Goal: Transaction & Acquisition: Purchase product/service

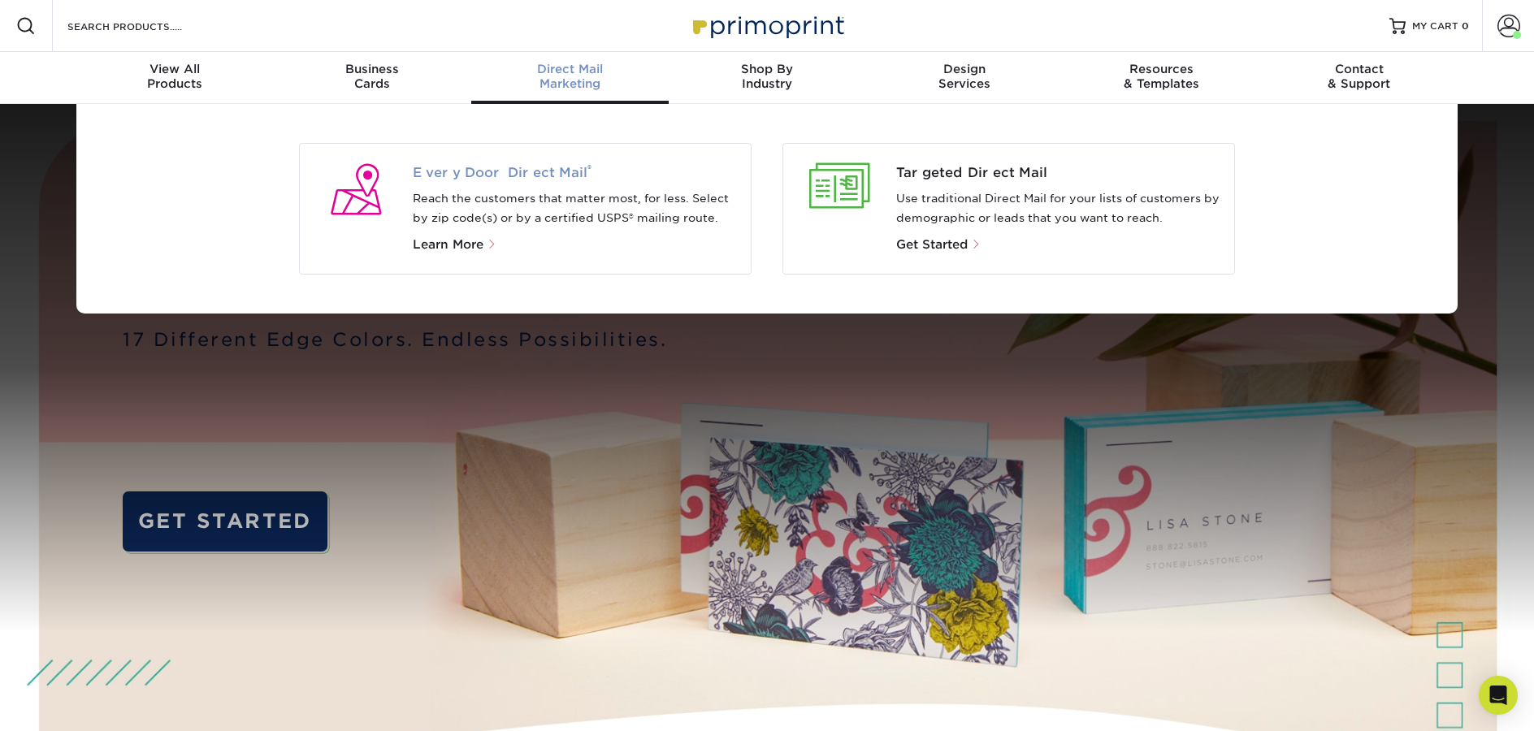
click at [560, 172] on span "Every Door Direct Mail ®" at bounding box center [576, 173] width 326 height 20
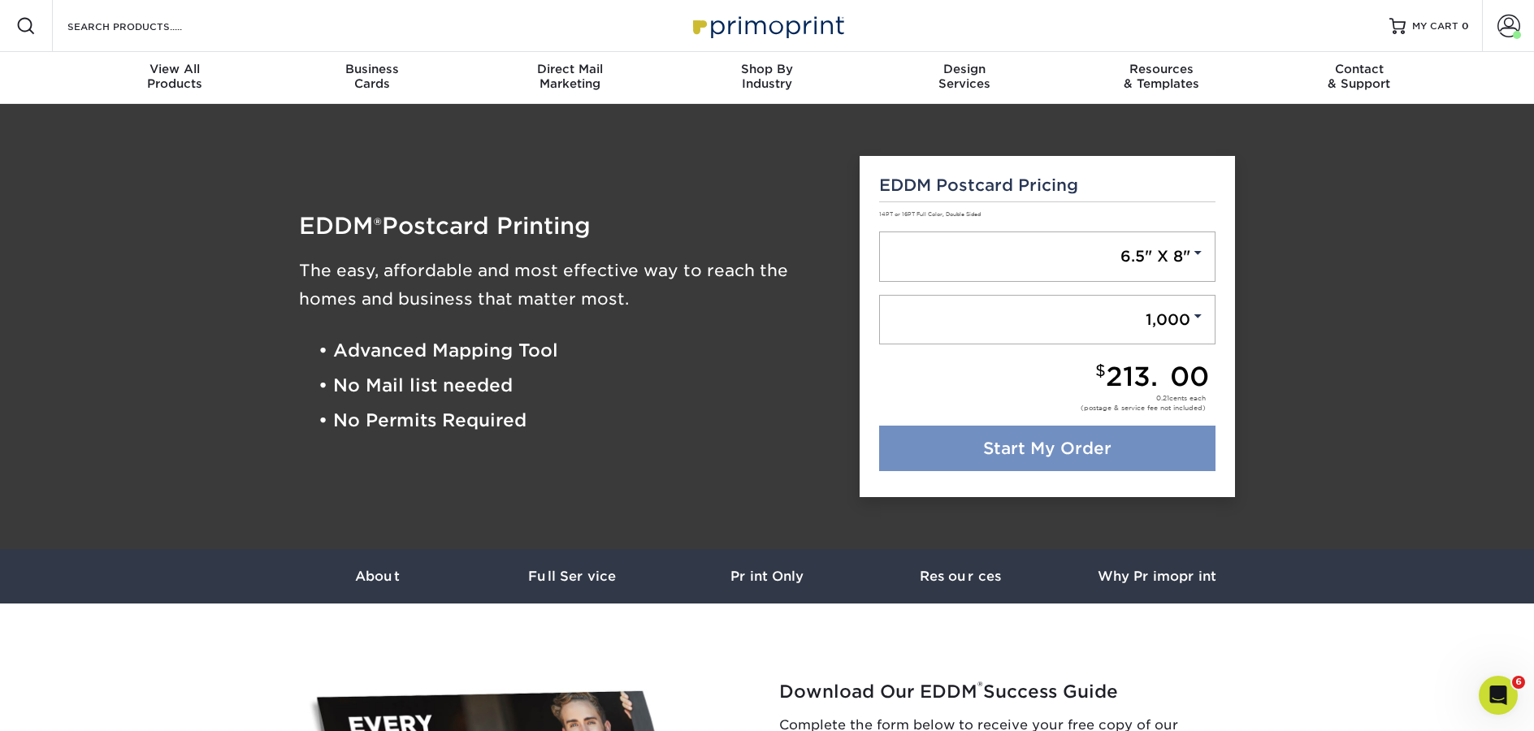
click at [1072, 452] on link "Start My Order" at bounding box center [1047, 449] width 337 height 46
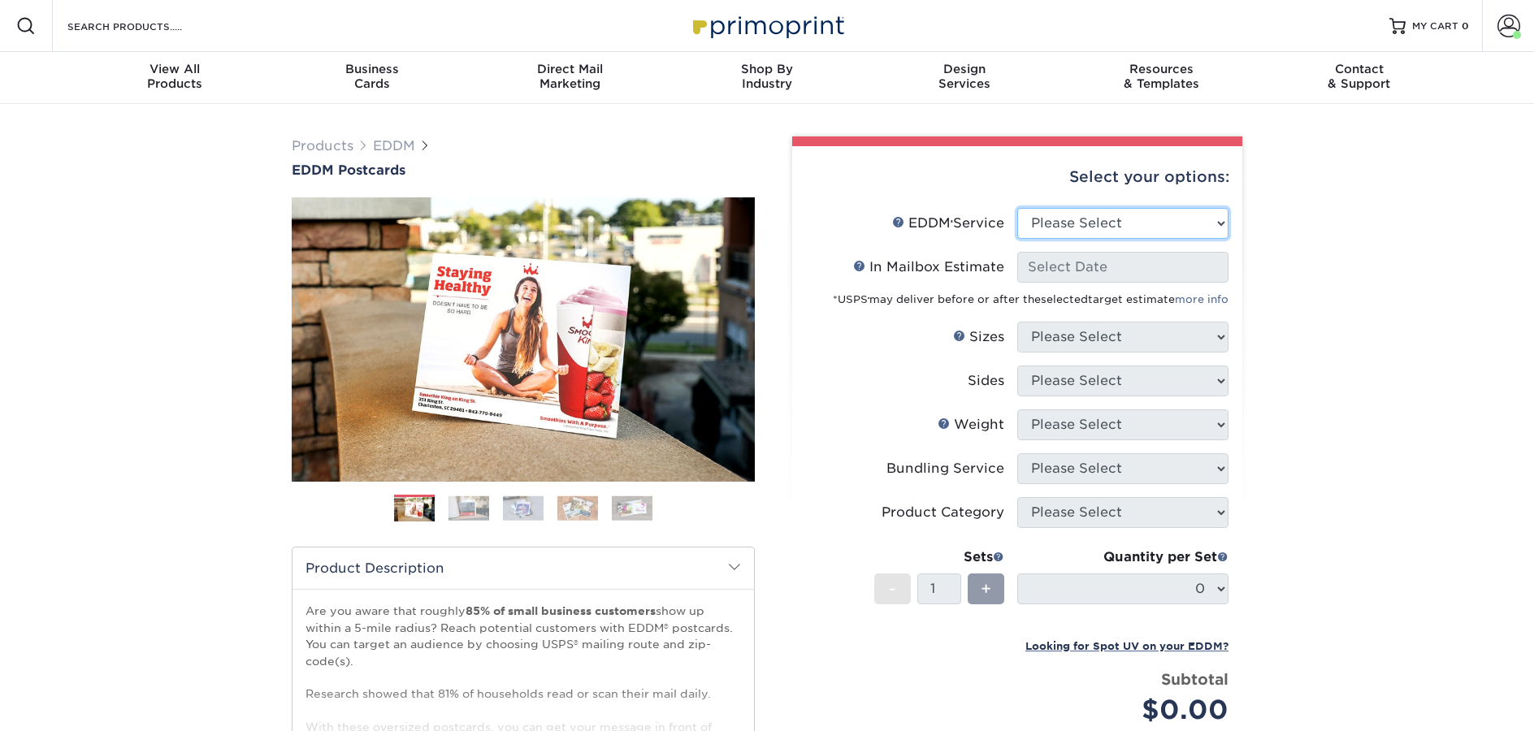
click at [1120, 208] on select "Please Select Full Service Print Only" at bounding box center [1122, 223] width 211 height 31
select select "full_service"
click at [1017, 208] on select "Please Select Full Service Print Only" at bounding box center [1122, 223] width 211 height 31
select select "-1"
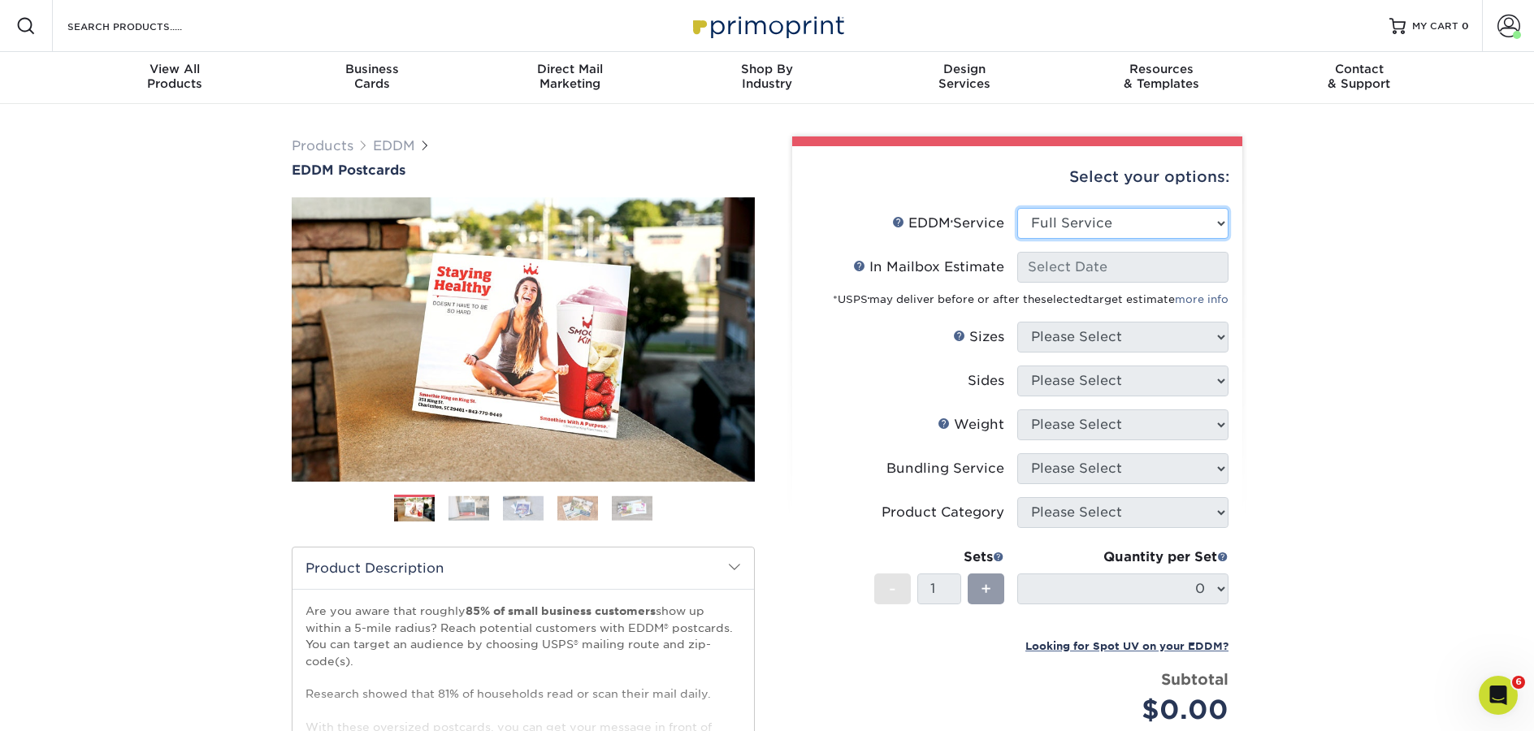
select select "-1"
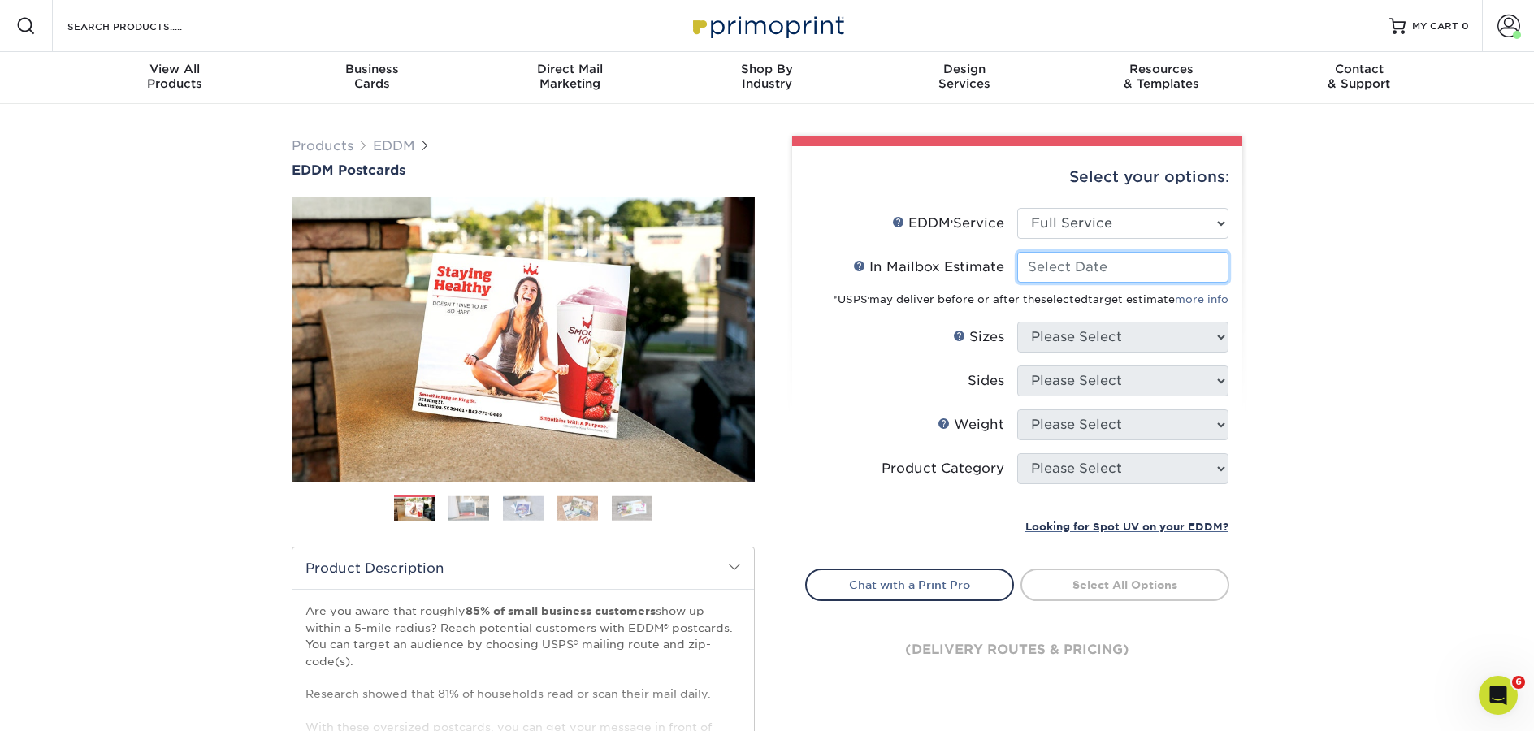
click at [1098, 264] on input "In Mailbox Estimate Help In Mailbox Estimate" at bounding box center [1122, 267] width 211 height 31
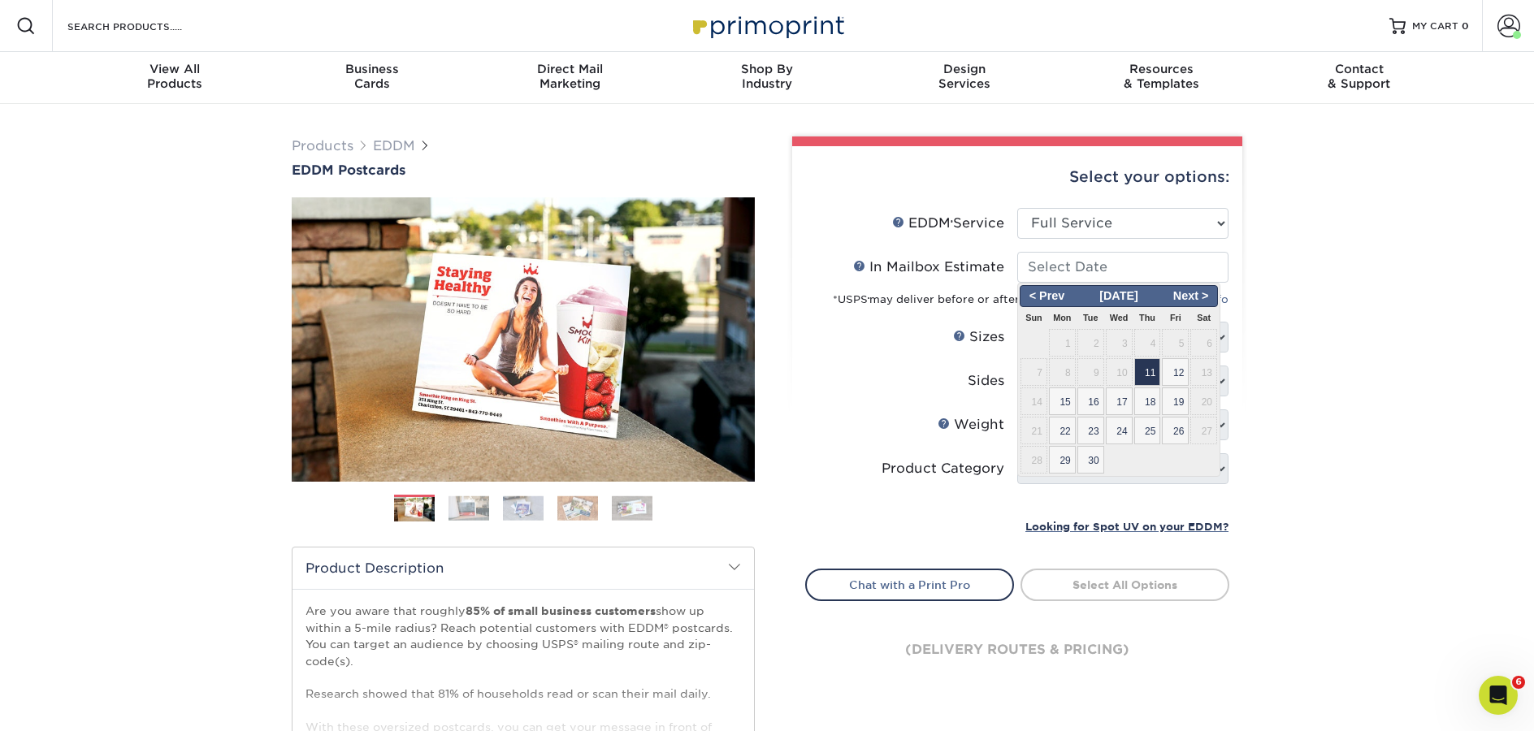
click at [1096, 442] on span "23" at bounding box center [1091, 431] width 27 height 28
type input "2025-09-23"
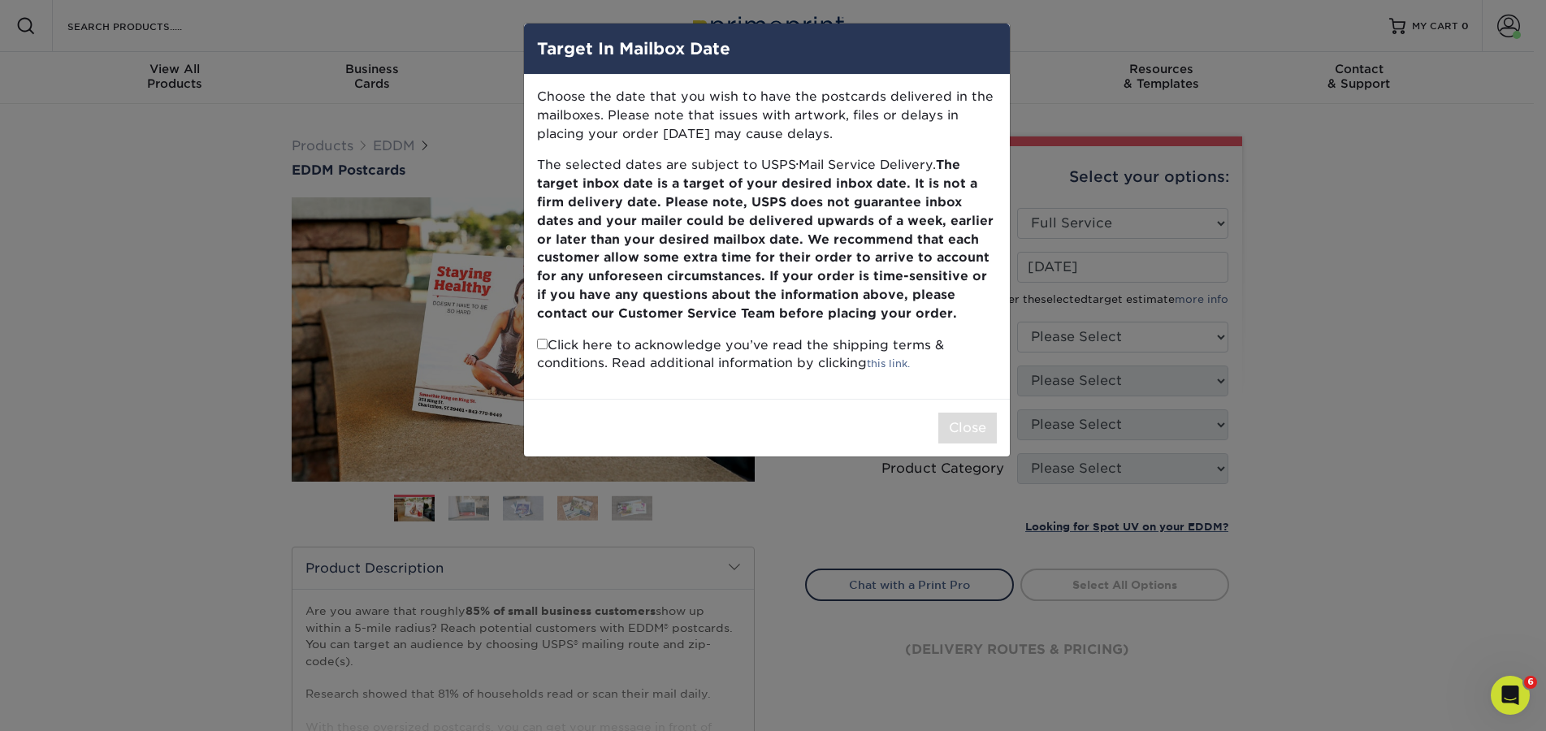
click at [743, 343] on p "Click here to acknowledge you’ve read the shipping terms & conditions. Read add…" at bounding box center [767, 354] width 460 height 37
click at [544, 345] on input "checkbox" at bounding box center [542, 344] width 11 height 11
checkbox input "true"
click at [945, 424] on button "Close" at bounding box center [968, 428] width 59 height 31
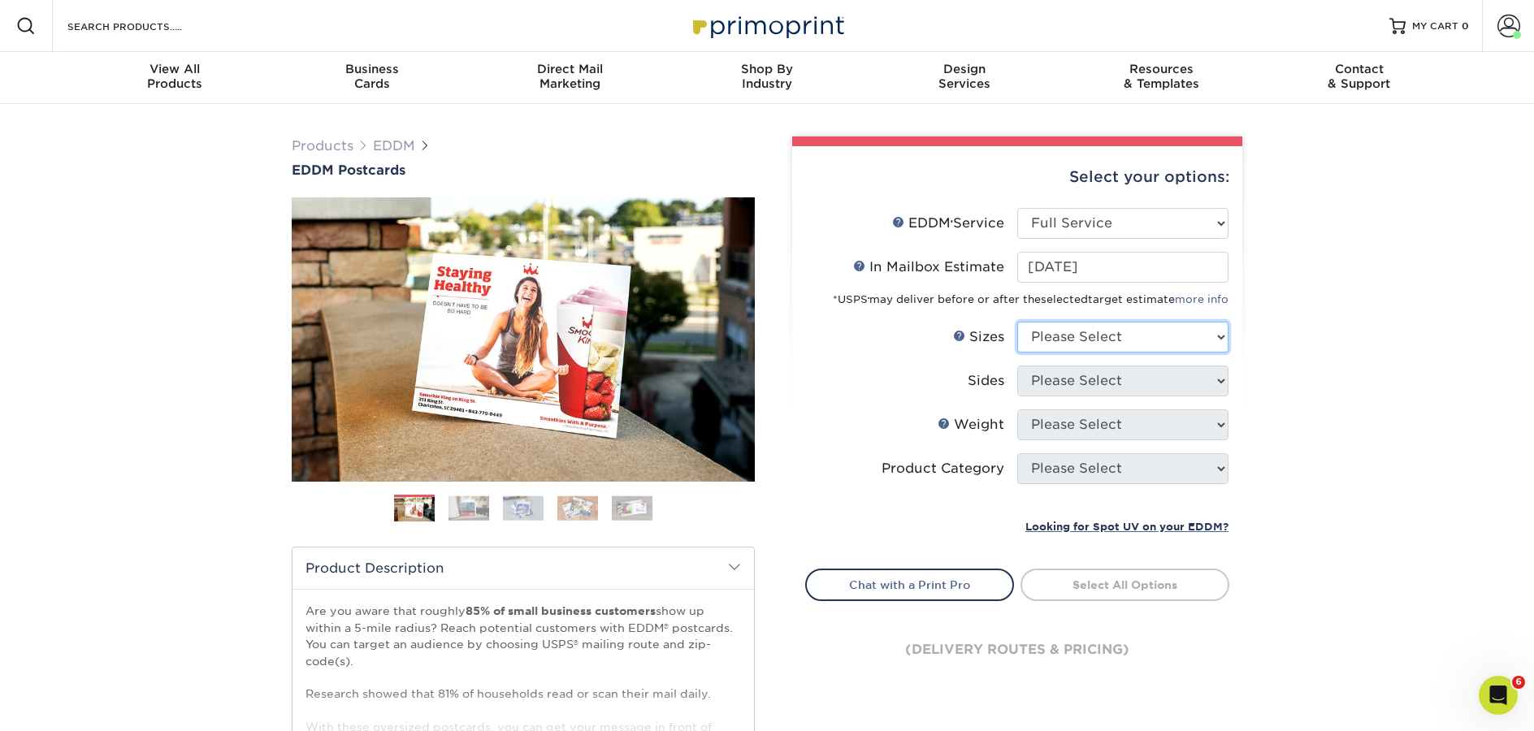
click at [1079, 345] on select "Please Select 4.5" x 12" 6" x 12" 6.5" x 8" 6.5" x 9" 6.5" x 12" 7" x 8.5" 8" x…" at bounding box center [1122, 337] width 211 height 31
select select "6.00x12.00"
click at [1017, 322] on select "Please Select 4.5" x 12" 6" x 12" 6.5" x 8" 6.5" x 9" 6.5" x 12" 7" x 8.5" 8" x…" at bounding box center [1122, 337] width 211 height 31
click at [1079, 375] on select "Please Select Print Both Sides Print Front Only" at bounding box center [1122, 381] width 211 height 31
select select "13abbda7-1d64-4f25-8bb2-c179b224825d"
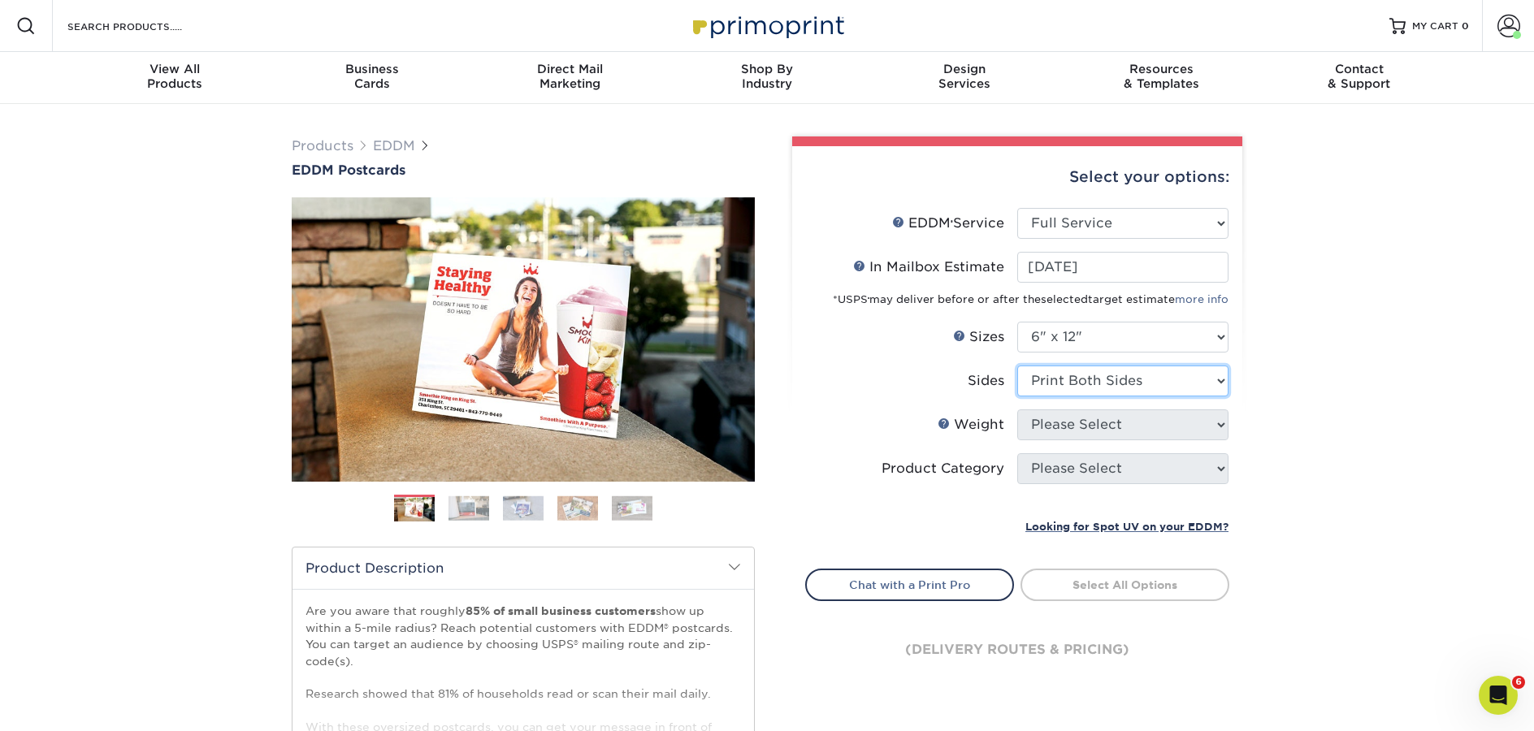
click at [1017, 366] on select "Please Select Print Both Sides Print Front Only" at bounding box center [1122, 381] width 211 height 31
click at [1060, 418] on select "Please Select 14PT 16PT" at bounding box center [1122, 425] width 211 height 31
select select "14PT"
click at [1017, 410] on select "Please Select 14PT 16PT" at bounding box center [1122, 425] width 211 height 31
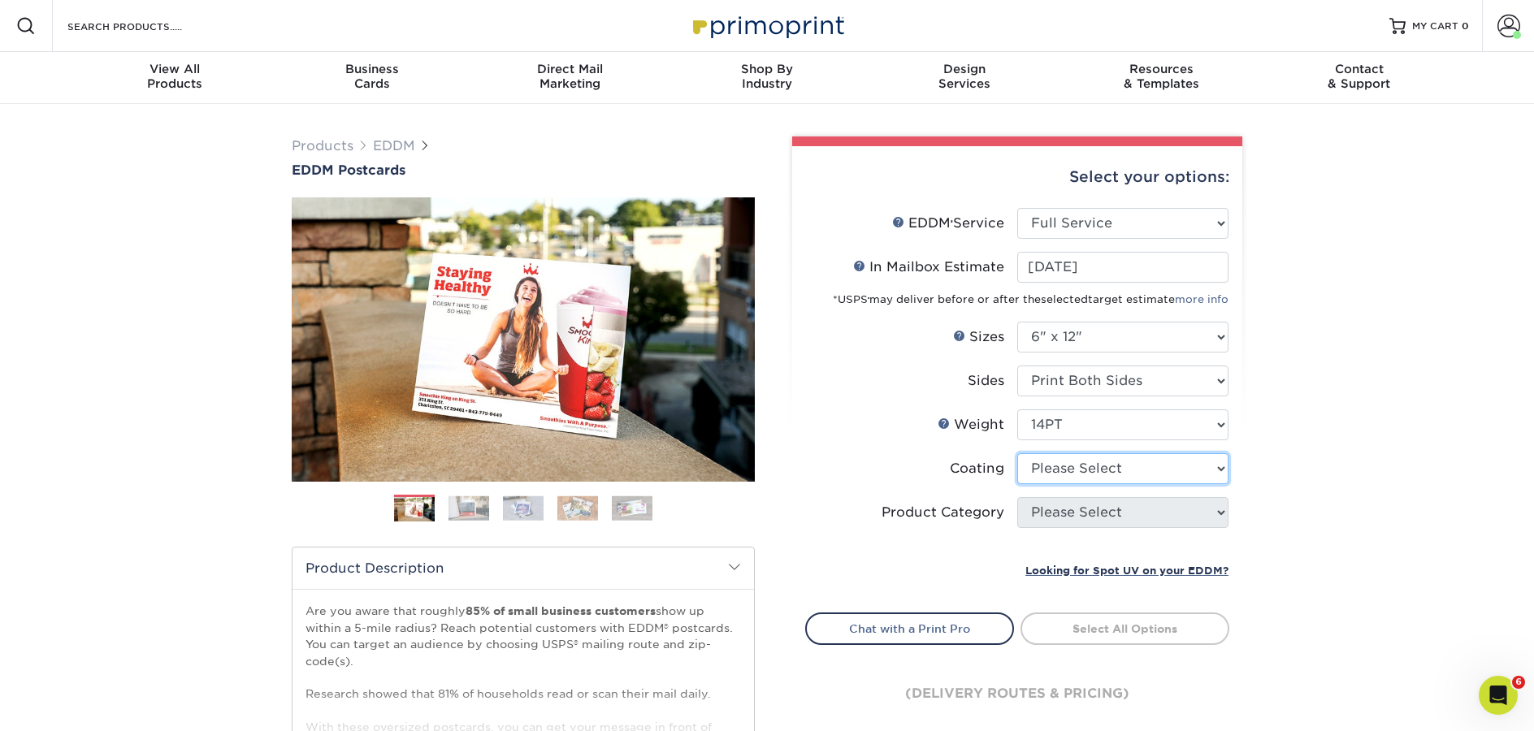
click at [1062, 458] on select at bounding box center [1122, 468] width 211 height 31
select select "121bb7b5-3b4d-429f-bd8d-bbf80e953313"
click at [1017, 453] on select at bounding box center [1122, 468] width 211 height 31
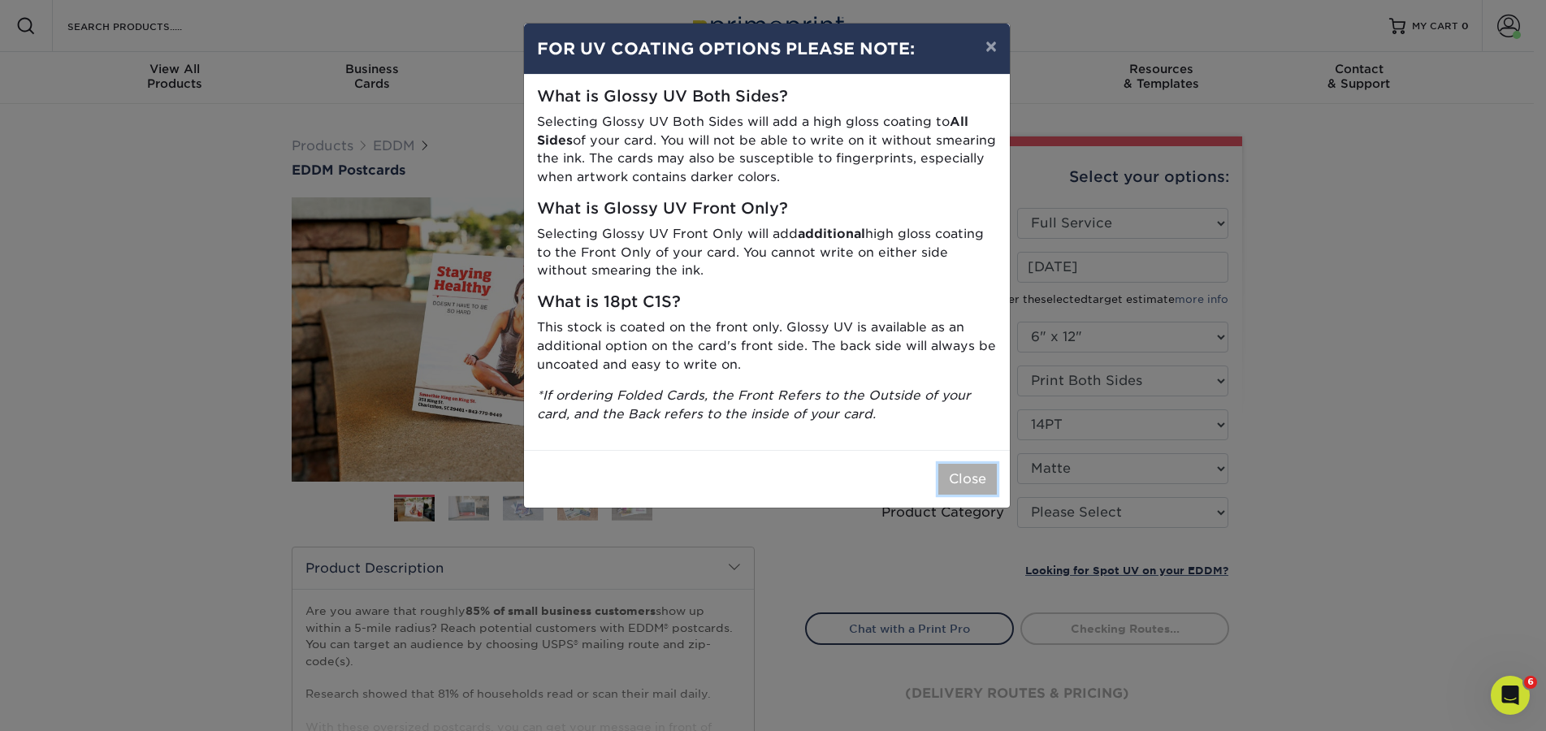
click at [956, 485] on button "Close" at bounding box center [968, 479] width 59 height 31
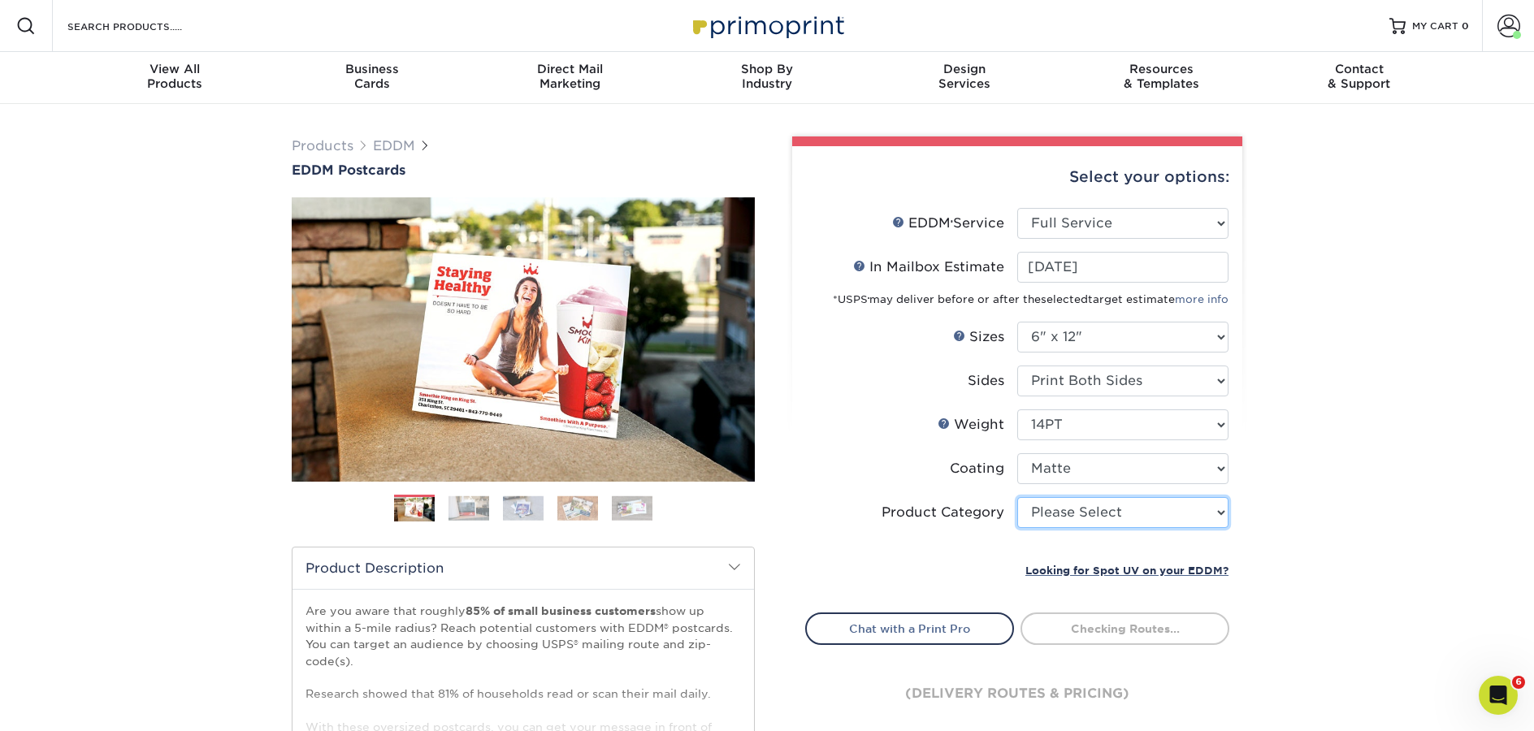
click at [1106, 518] on select "Please Select Postcards" at bounding box center [1122, 512] width 211 height 31
select select "9b7272e0-d6c8-4c3c-8e97-d3a1bcdab858"
click at [1017, 497] on select "Please Select Postcards" at bounding box center [1122, 512] width 211 height 31
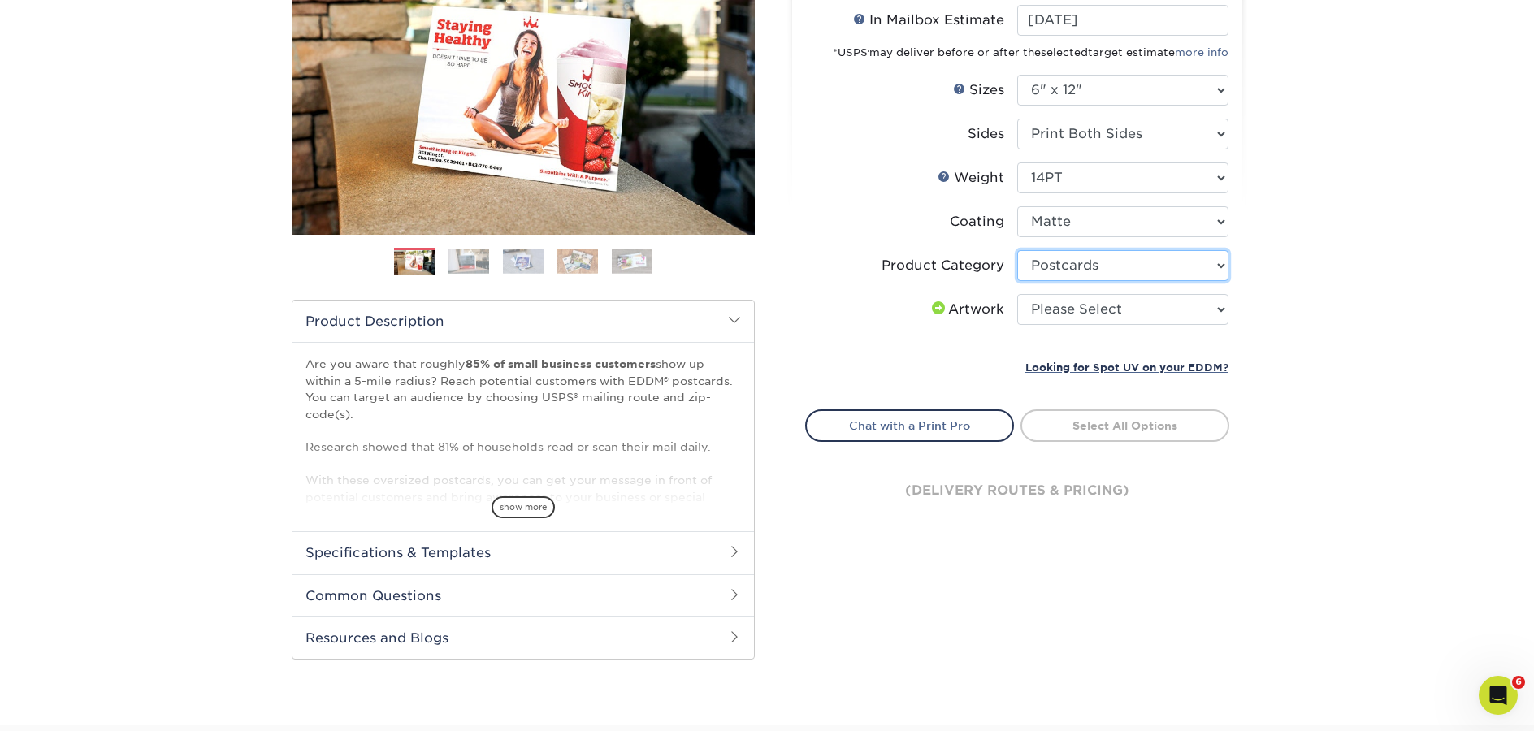
scroll to position [304, 0]
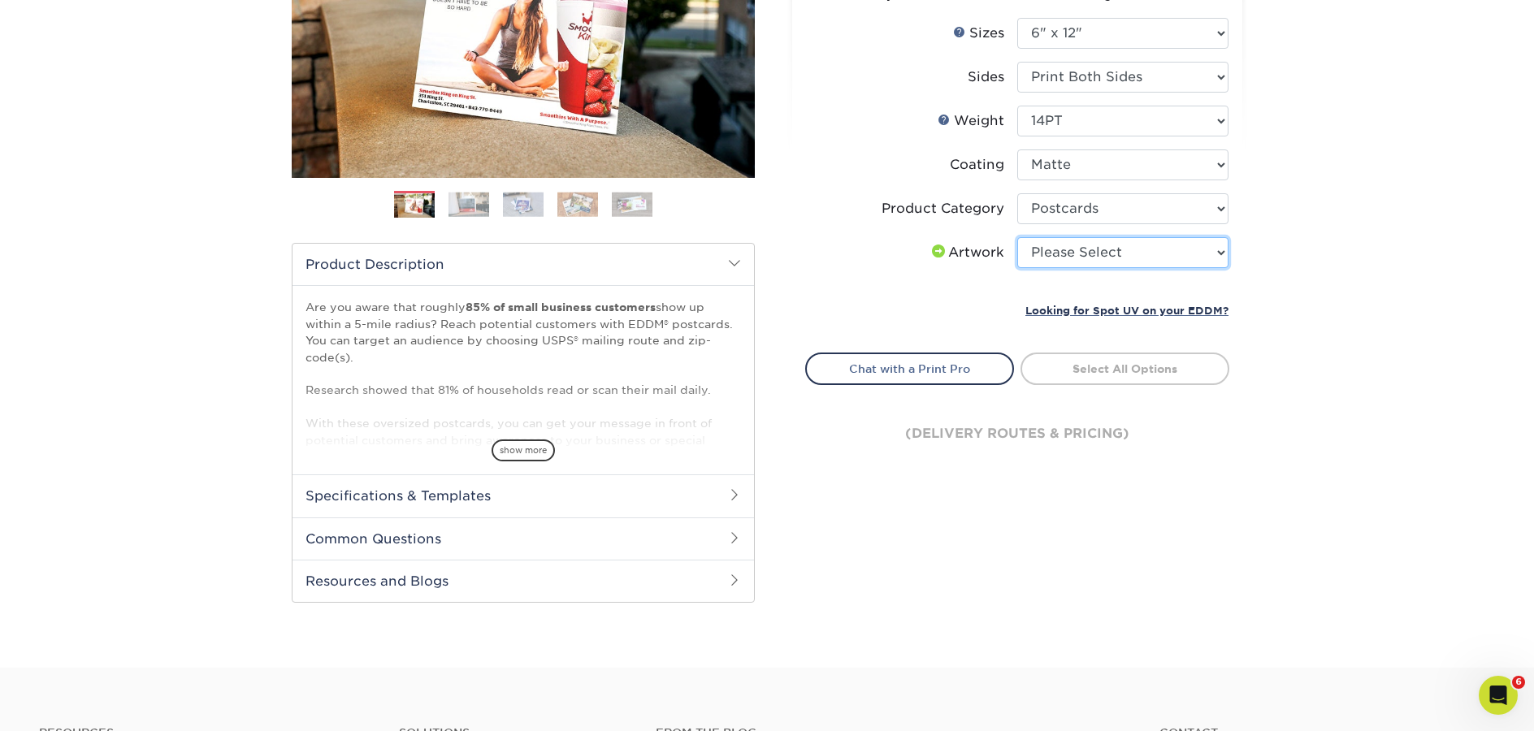
click at [1084, 256] on select "Please Select I will upload files I need a design - $150" at bounding box center [1122, 252] width 211 height 31
select select "upload"
click at [1017, 237] on select "Please Select I will upload files I need a design - $150" at bounding box center [1122, 252] width 211 height 31
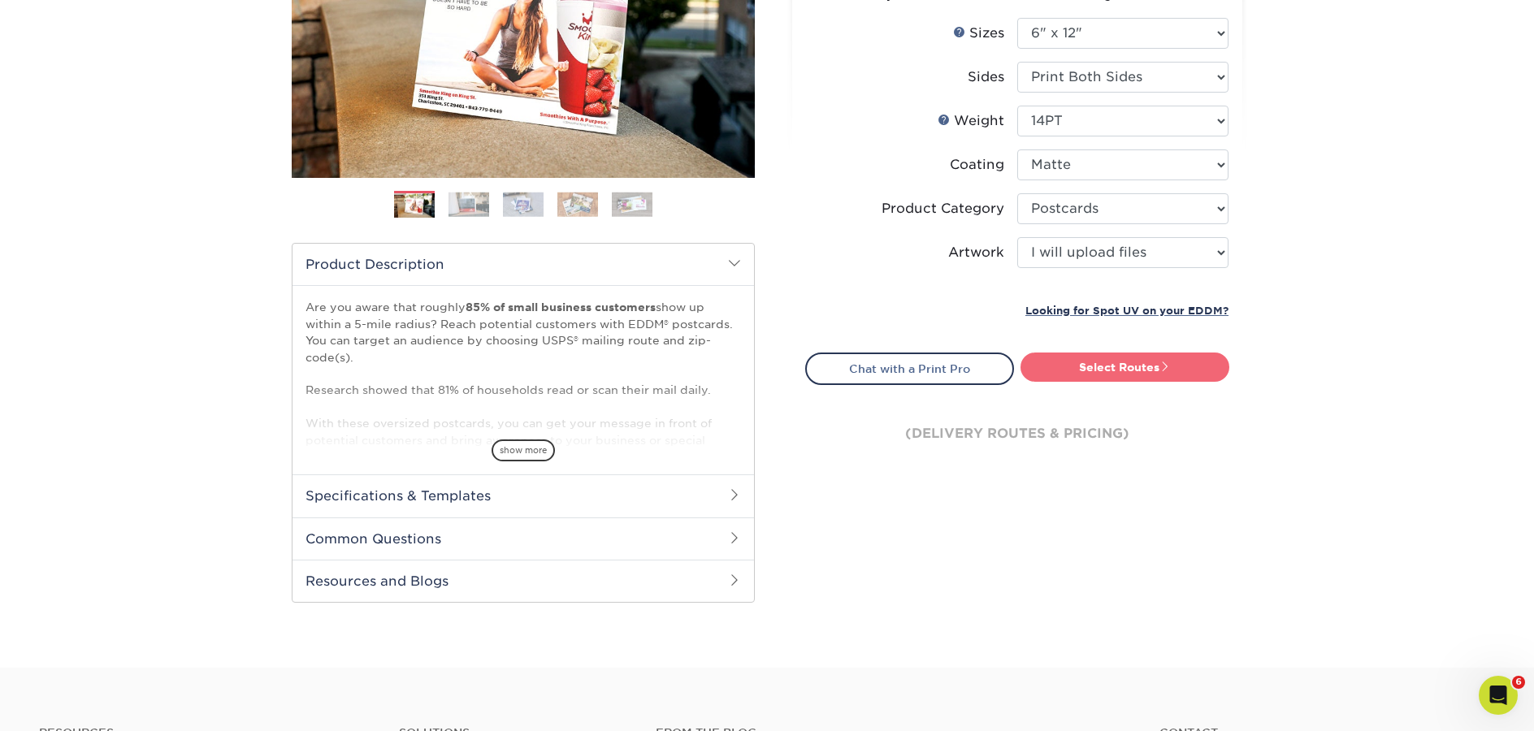
click at [1111, 374] on link "Select Routes" at bounding box center [1125, 367] width 209 height 29
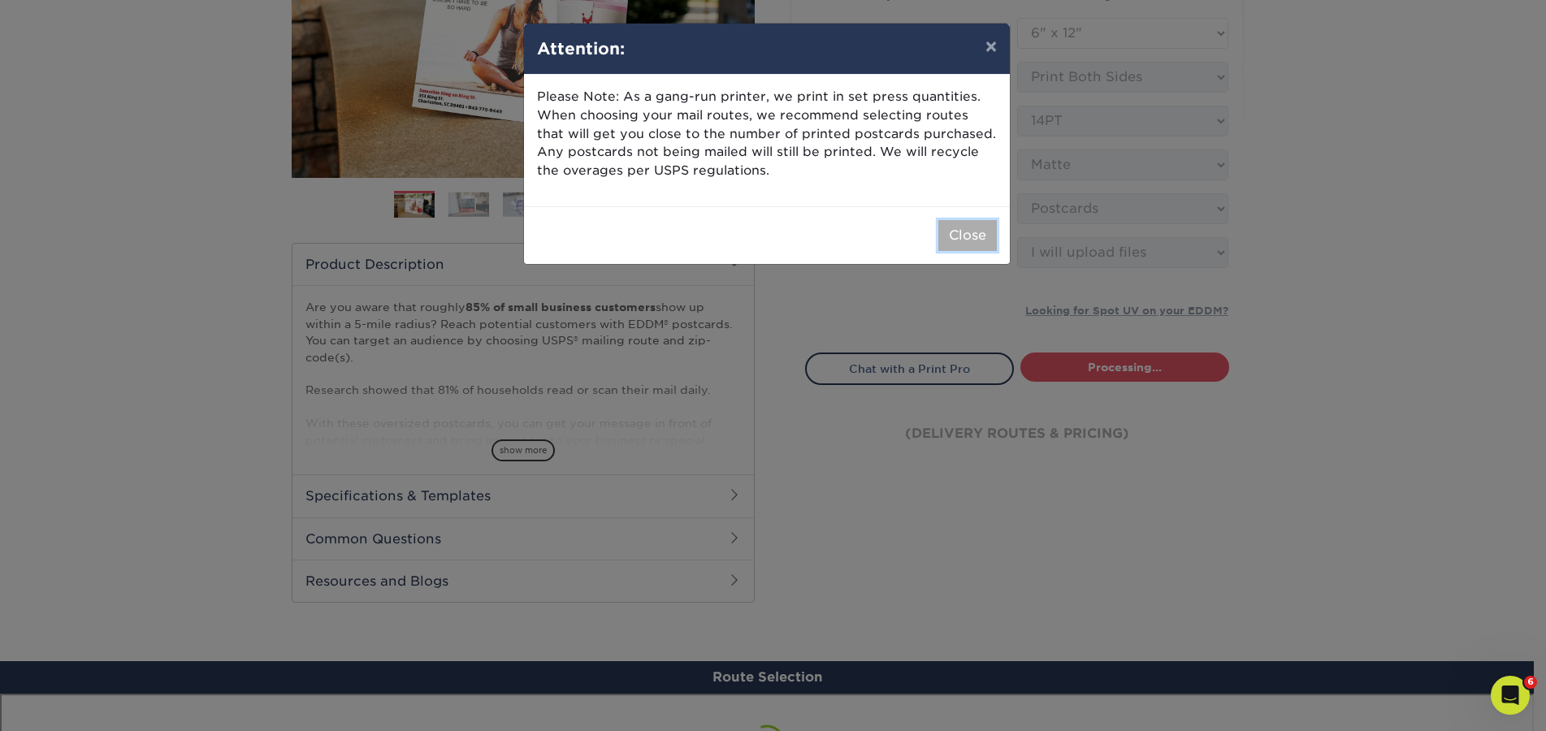
click at [977, 234] on button "Close" at bounding box center [968, 235] width 59 height 31
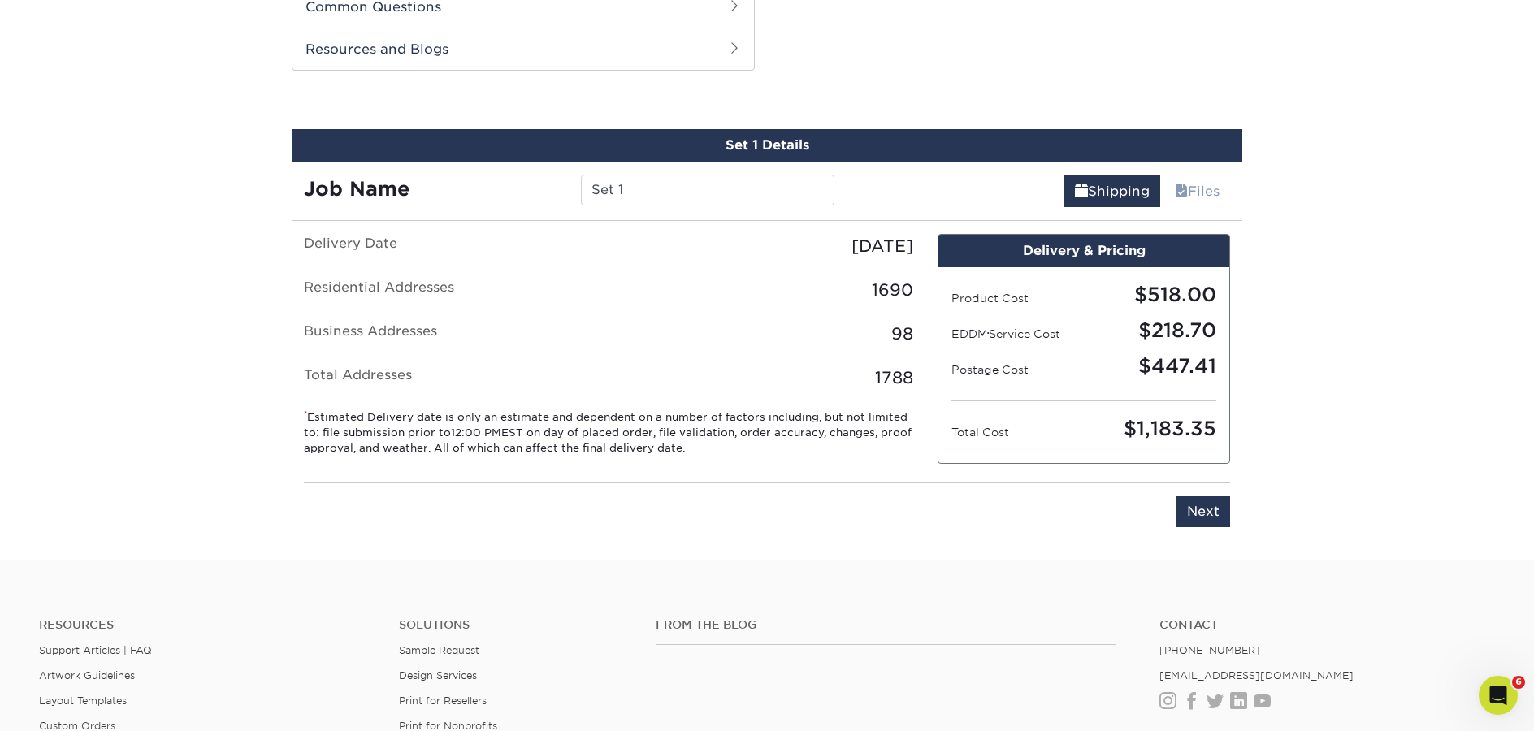
scroll to position [826, 0]
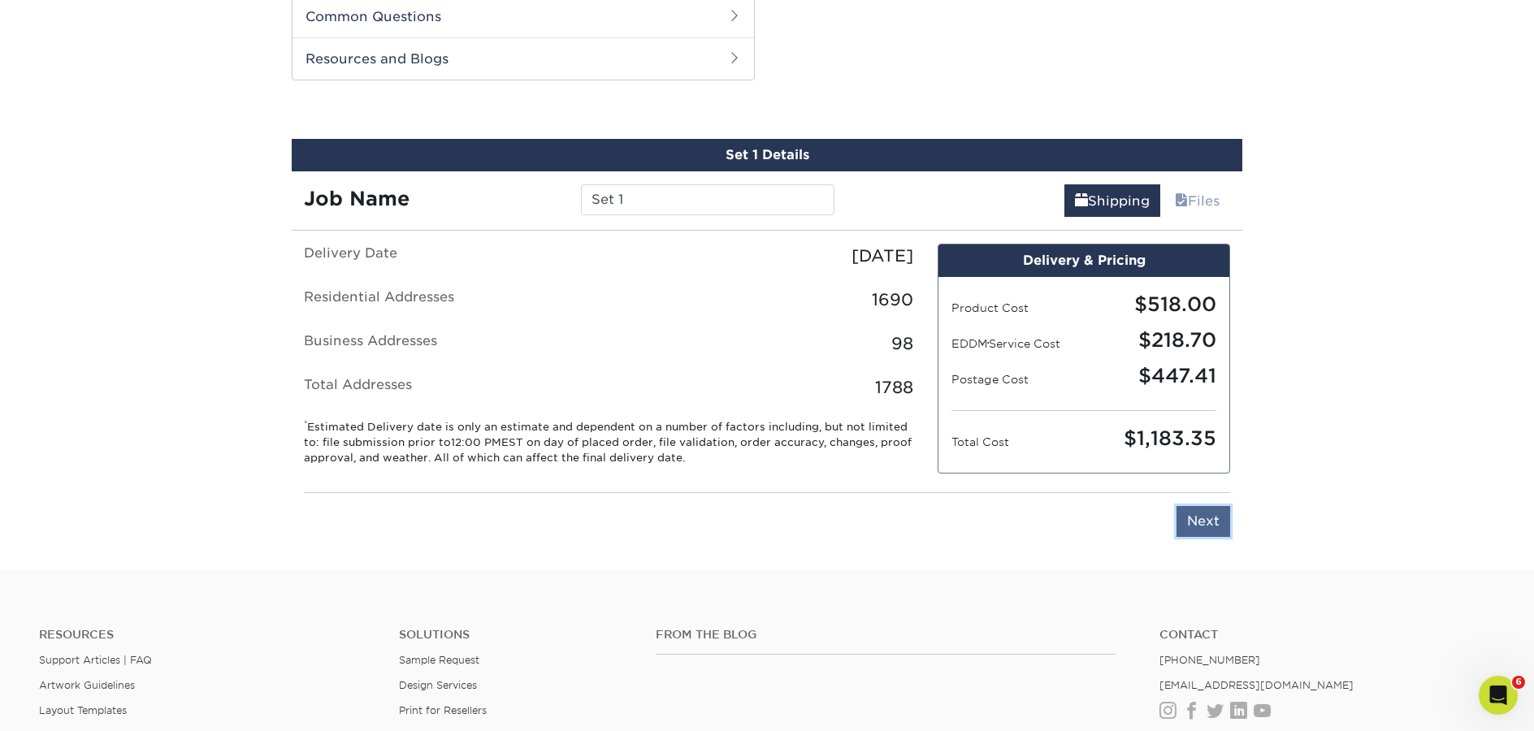
click at [1220, 525] on input "Next" at bounding box center [1204, 521] width 54 height 31
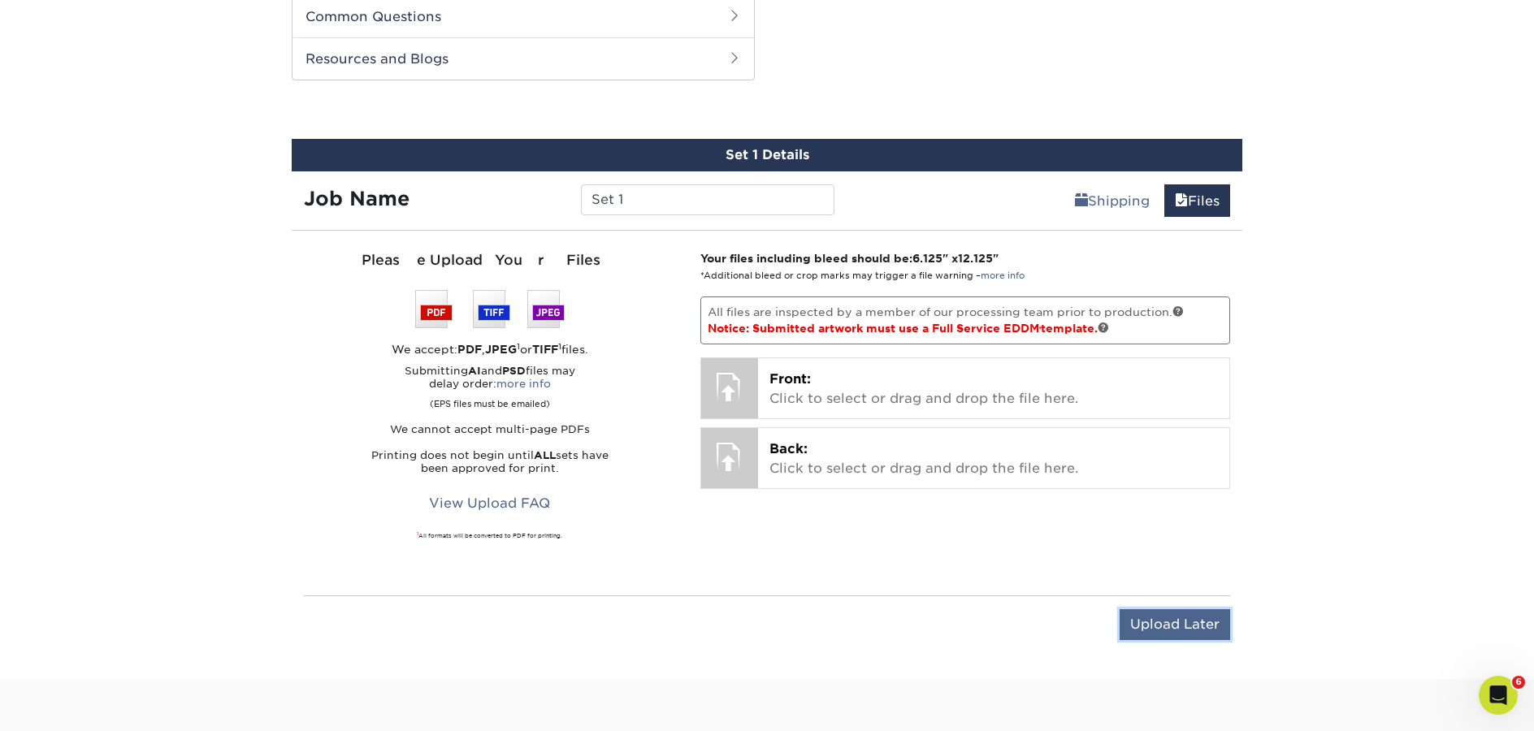
click at [1166, 625] on input "Upload Later" at bounding box center [1175, 624] width 111 height 31
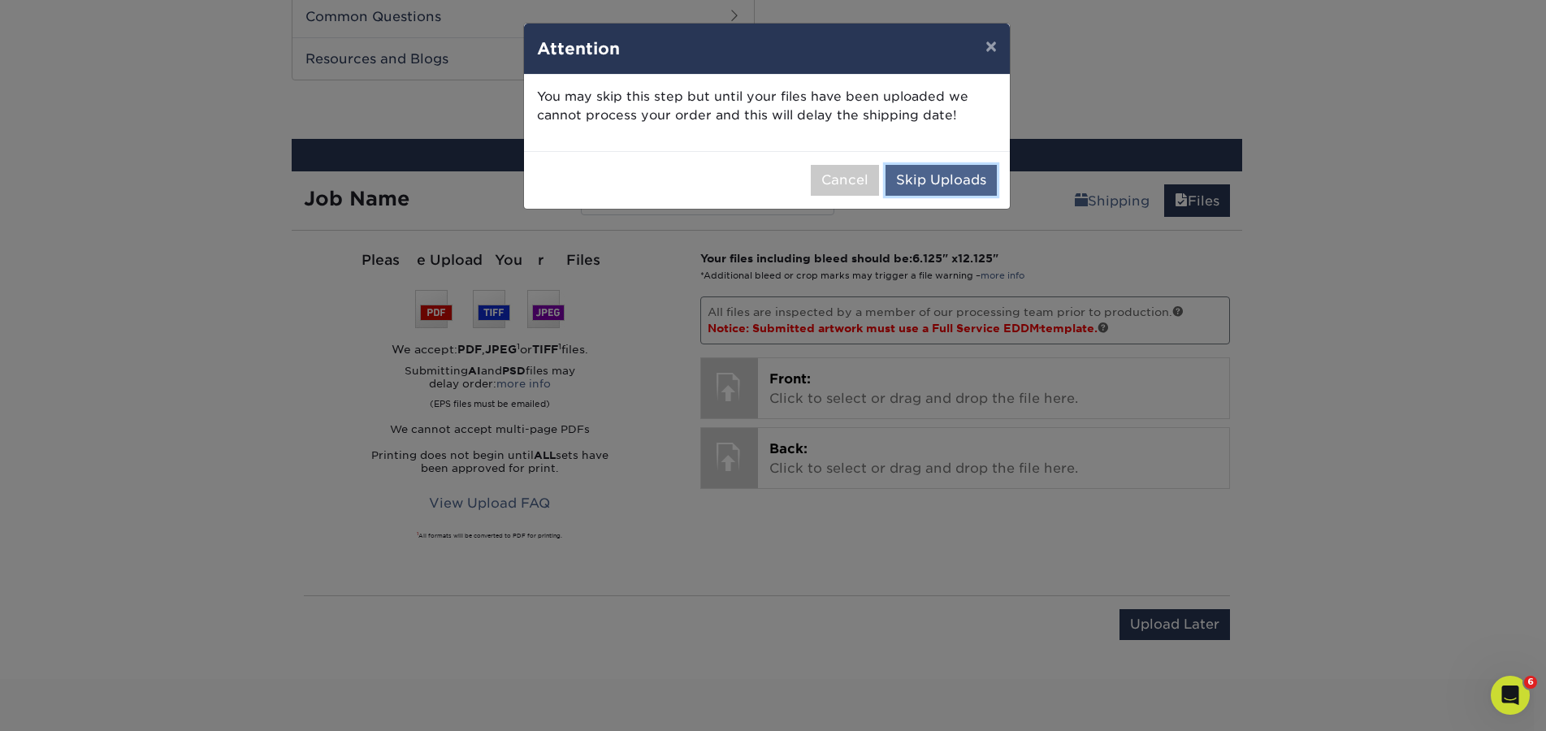
click at [926, 168] on button "Skip Uploads" at bounding box center [941, 180] width 111 height 31
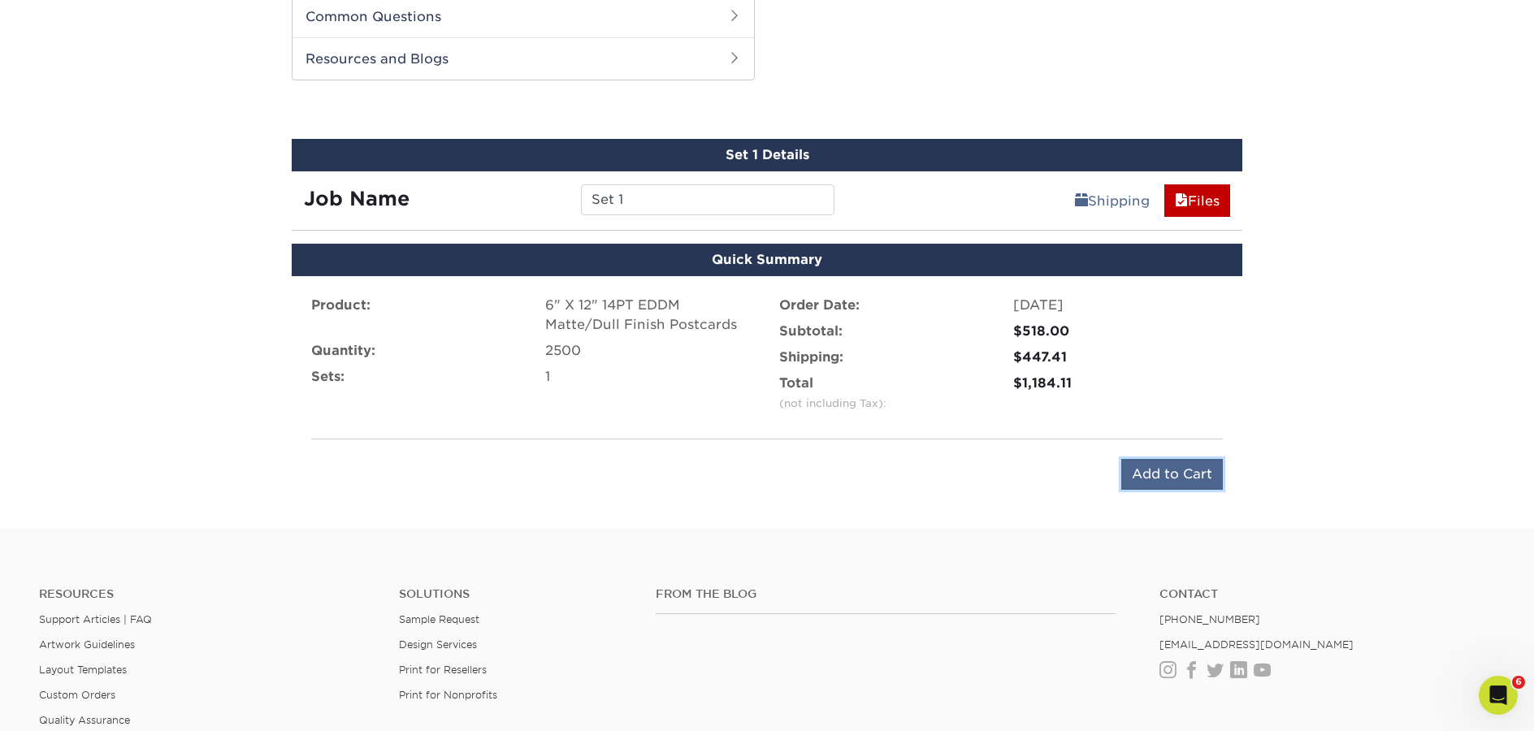
click at [1166, 480] on input "Add to Cart" at bounding box center [1172, 474] width 102 height 31
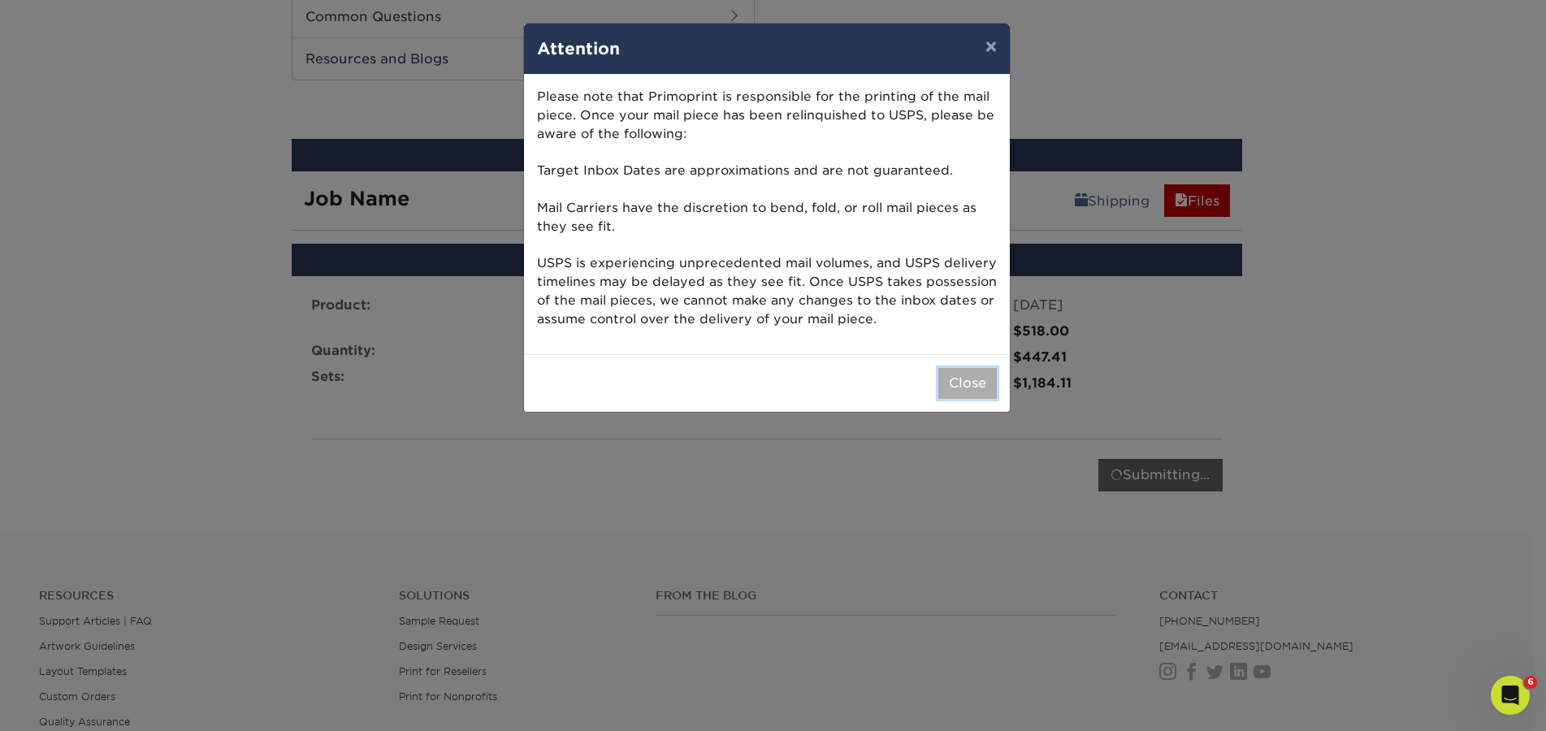
click at [947, 383] on button "Close" at bounding box center [968, 383] width 59 height 31
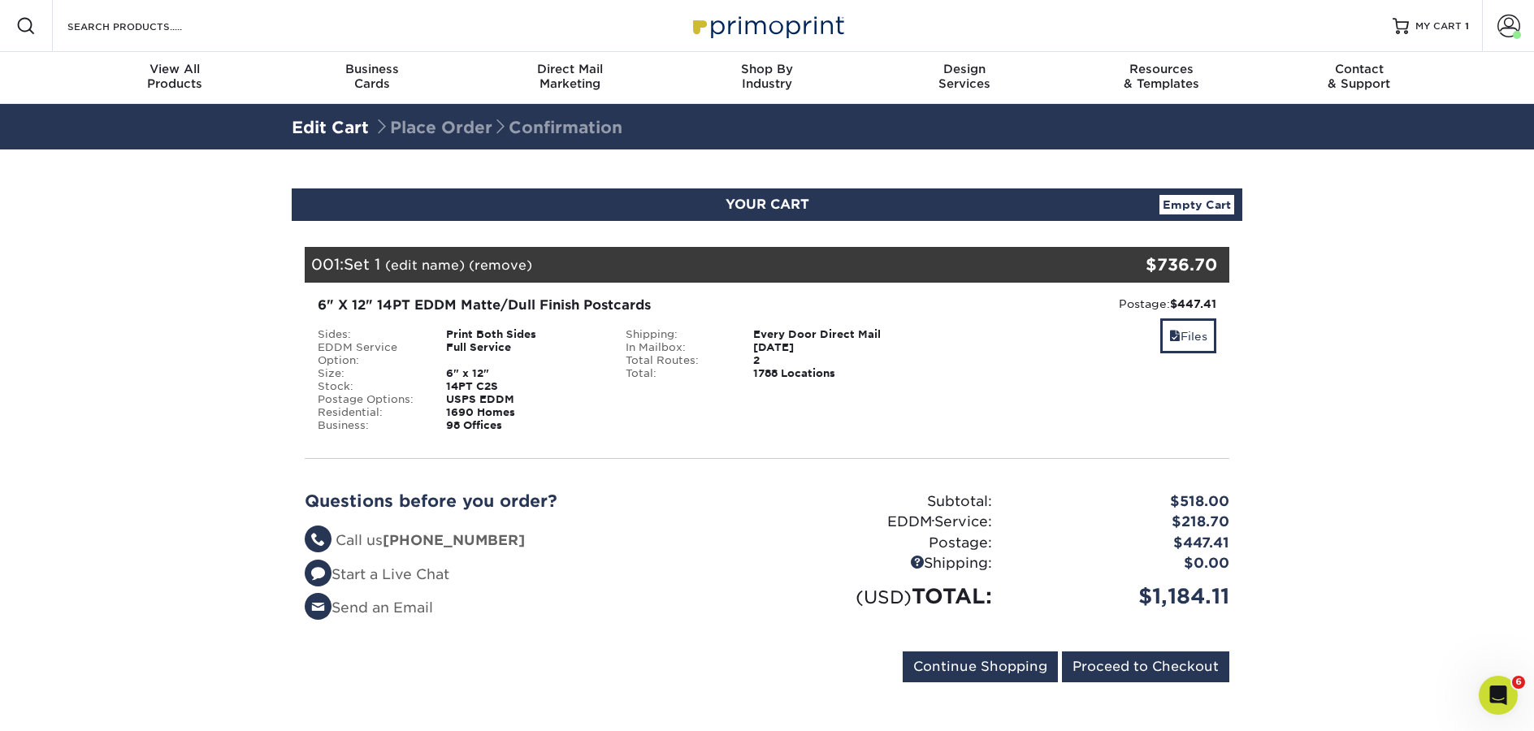
click at [505, 266] on link "(remove)" at bounding box center [500, 265] width 63 height 15
click at [800, 267] on link "Yes" at bounding box center [801, 265] width 23 height 15
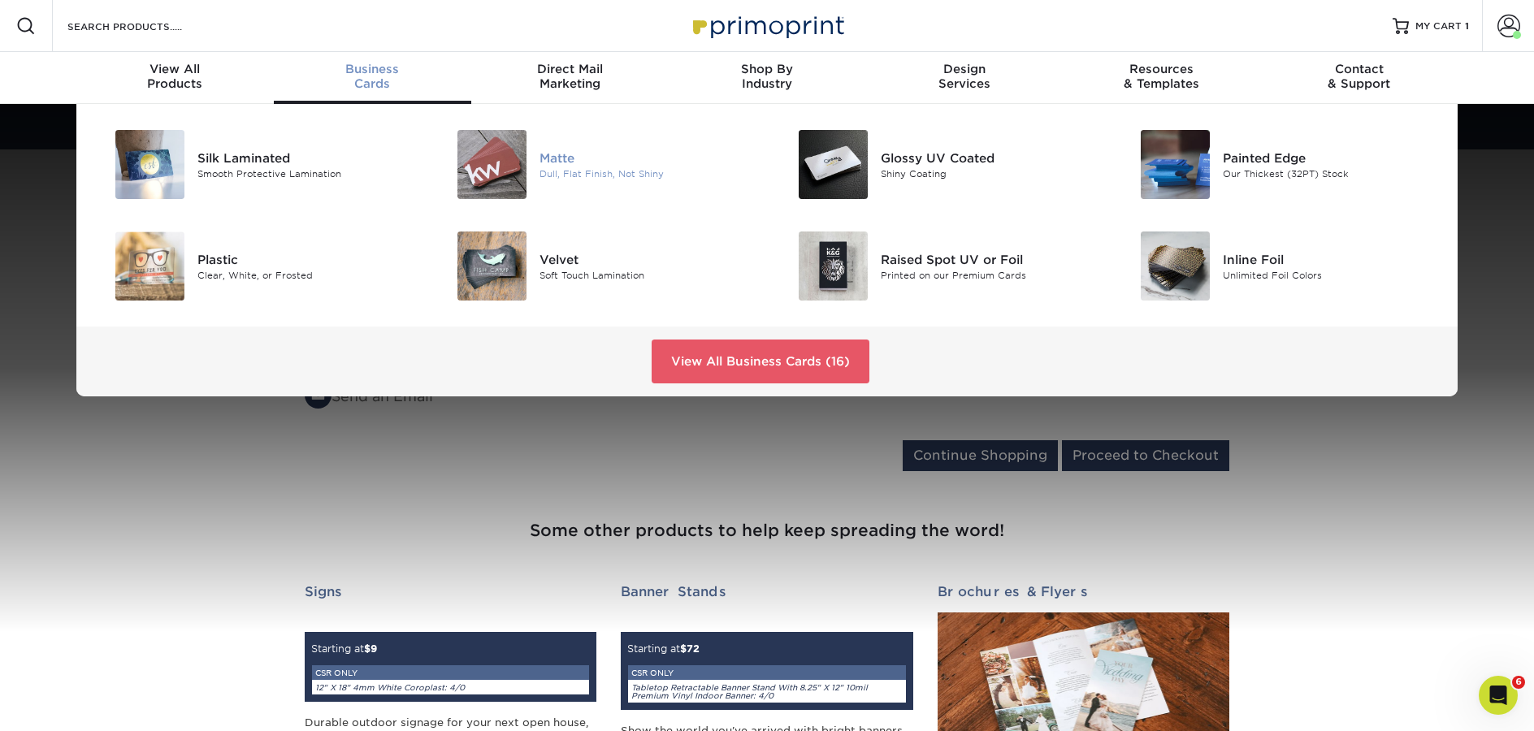
click at [514, 156] on img at bounding box center [492, 164] width 69 height 69
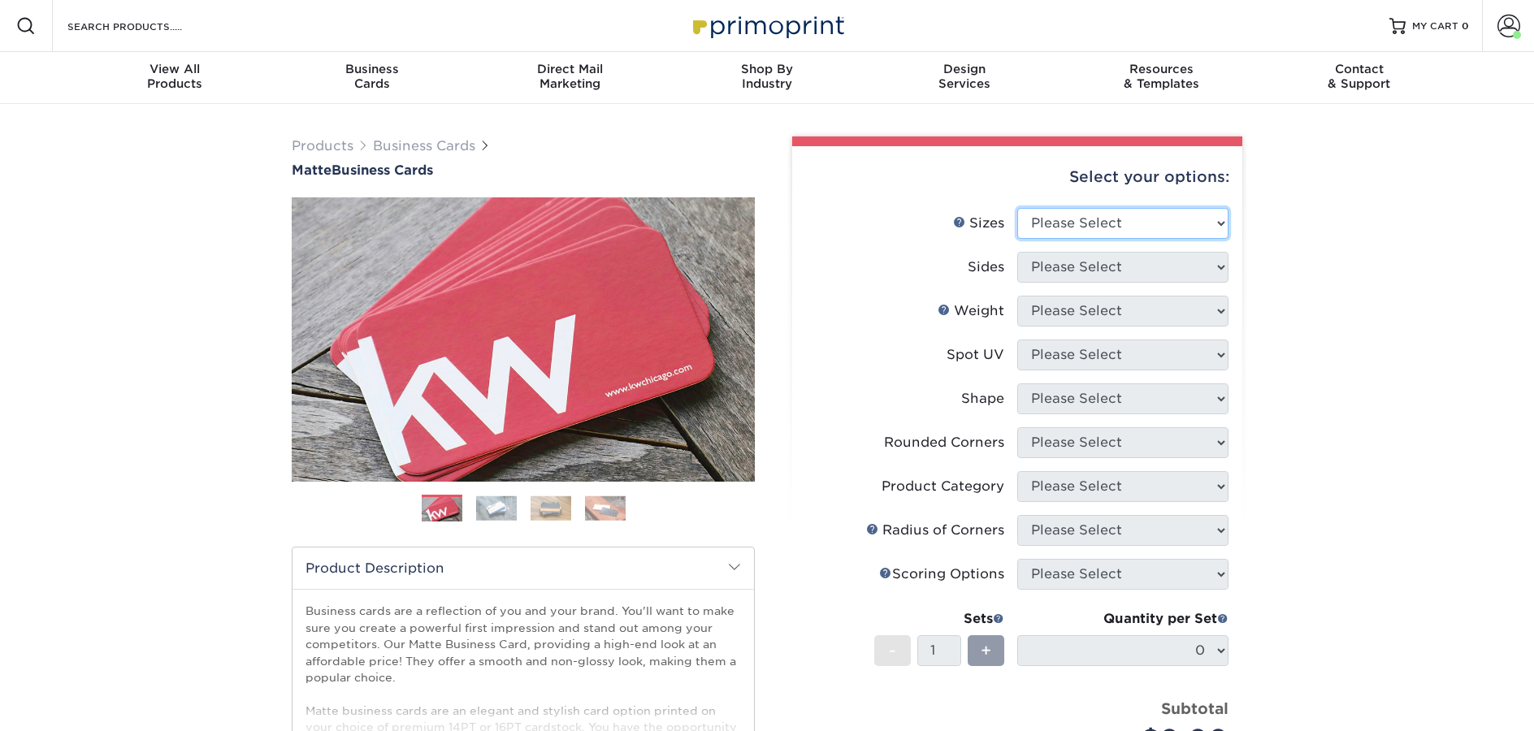
click at [1109, 226] on select "Please Select 1.5" x 3.5" - Mini 1.75" x 3.5" - Mini 2" x 2" - Square 2" x 3" -…" at bounding box center [1122, 223] width 211 height 31
select select "2.00x3.50"
click at [1017, 208] on select "Please Select 1.5" x 3.5" - Mini 1.75" x 3.5" - Mini 2" x 2" - Square 2" x 3" -…" at bounding box center [1122, 223] width 211 height 31
click at [1085, 264] on select "Please Select Print Both Sides Print Front Only" at bounding box center [1122, 267] width 211 height 31
select select "13abbda7-1d64-4f25-8bb2-c179b224825d"
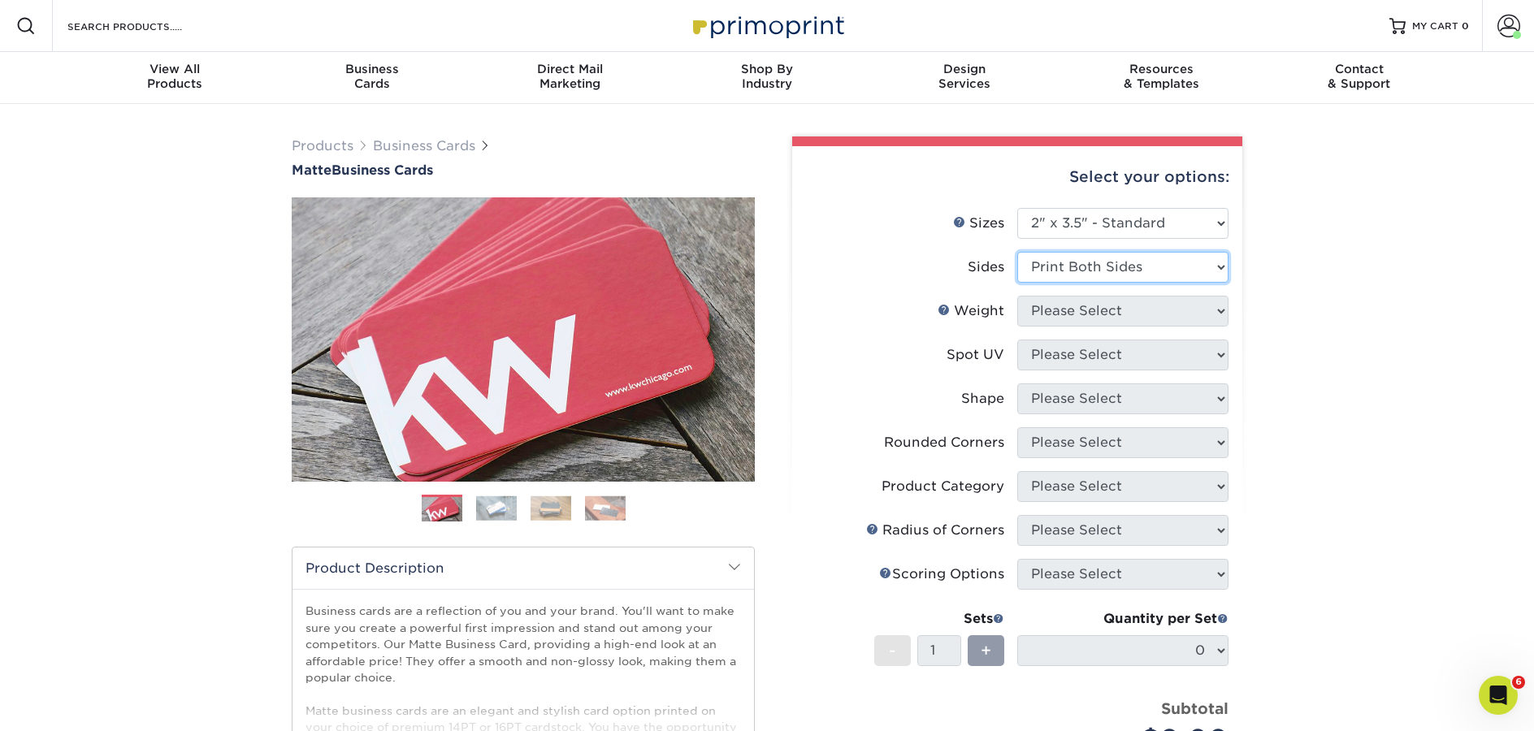
click at [1017, 252] on select "Please Select Print Both Sides Print Front Only" at bounding box center [1122, 267] width 211 height 31
click at [1080, 318] on select "Please Select 16PT 14PT" at bounding box center [1122, 311] width 211 height 31
select select "16PT"
click at [1017, 296] on select "Please Select 16PT 14PT" at bounding box center [1122, 311] width 211 height 31
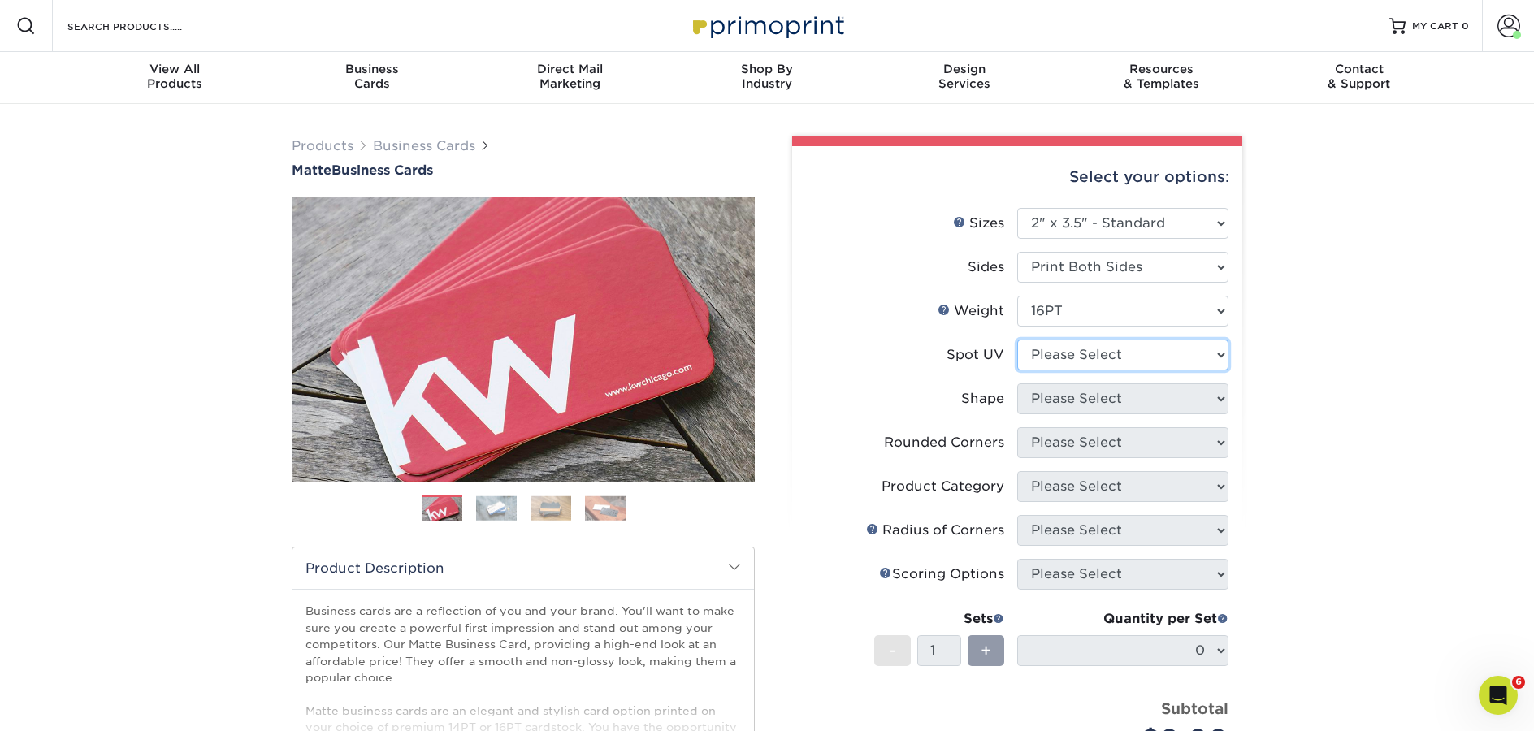
click at [1054, 360] on select "Please Select No Spot UV Front and Back (Both Sides) Front Only Back Only" at bounding box center [1122, 355] width 211 height 31
select select "3"
click at [1017, 340] on select "Please Select No Spot UV Front and Back (Both Sides) Front Only Back Only" at bounding box center [1122, 355] width 211 height 31
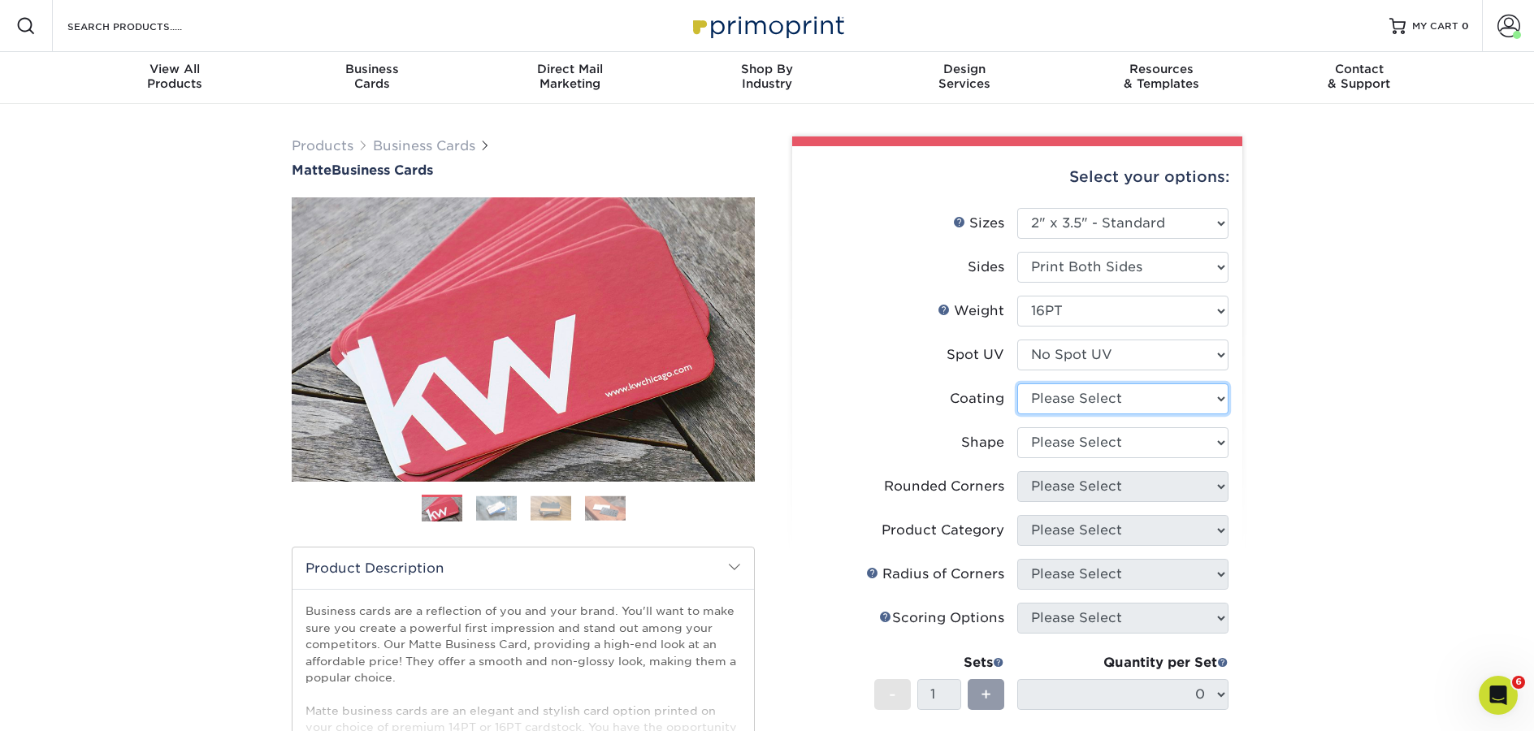
click at [1057, 408] on select at bounding box center [1122, 399] width 211 height 31
select select "121bb7b5-3b4d-429f-bd8d-bbf80e953313"
click at [1017, 384] on select at bounding box center [1122, 399] width 211 height 31
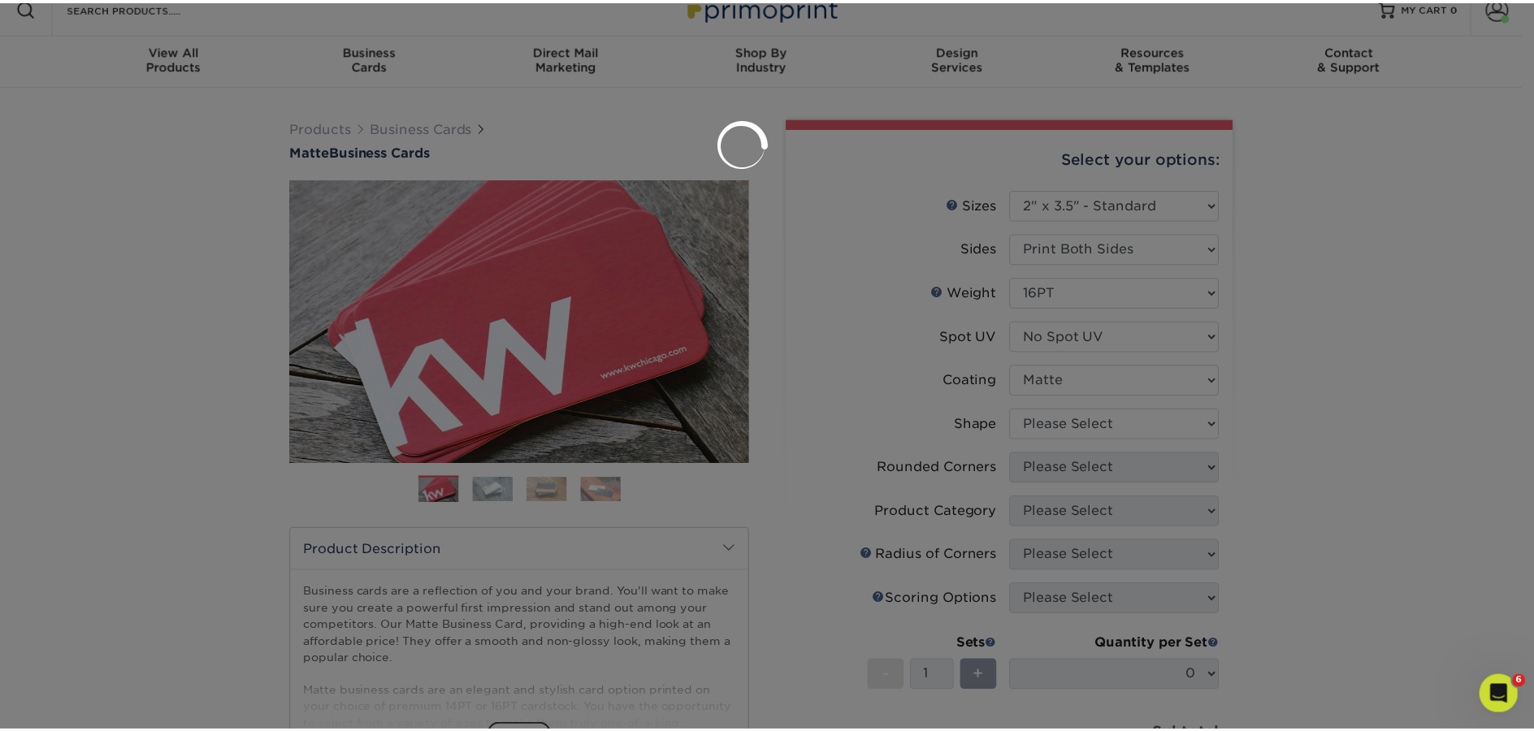
scroll to position [28, 0]
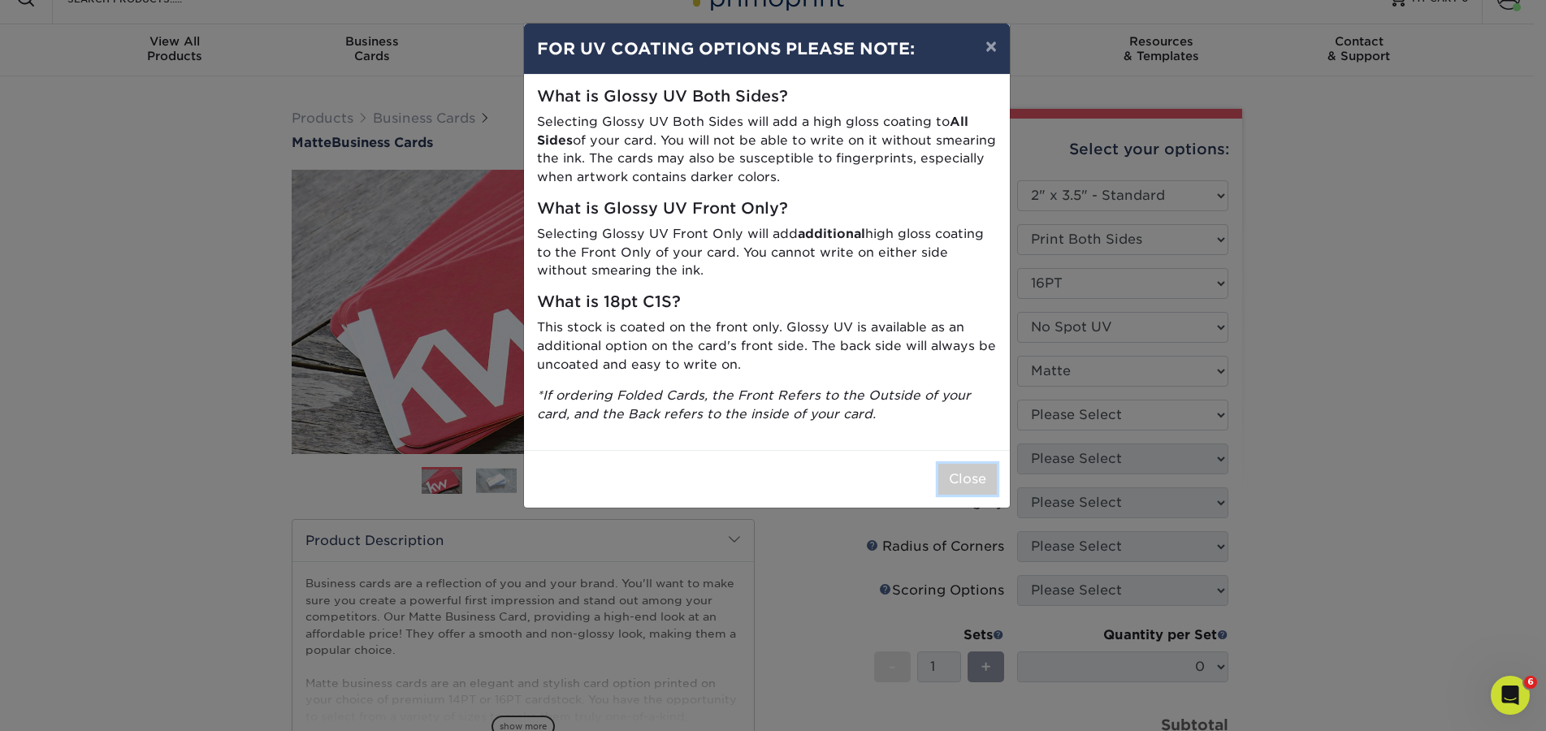
click at [969, 482] on button "Close" at bounding box center [968, 479] width 59 height 31
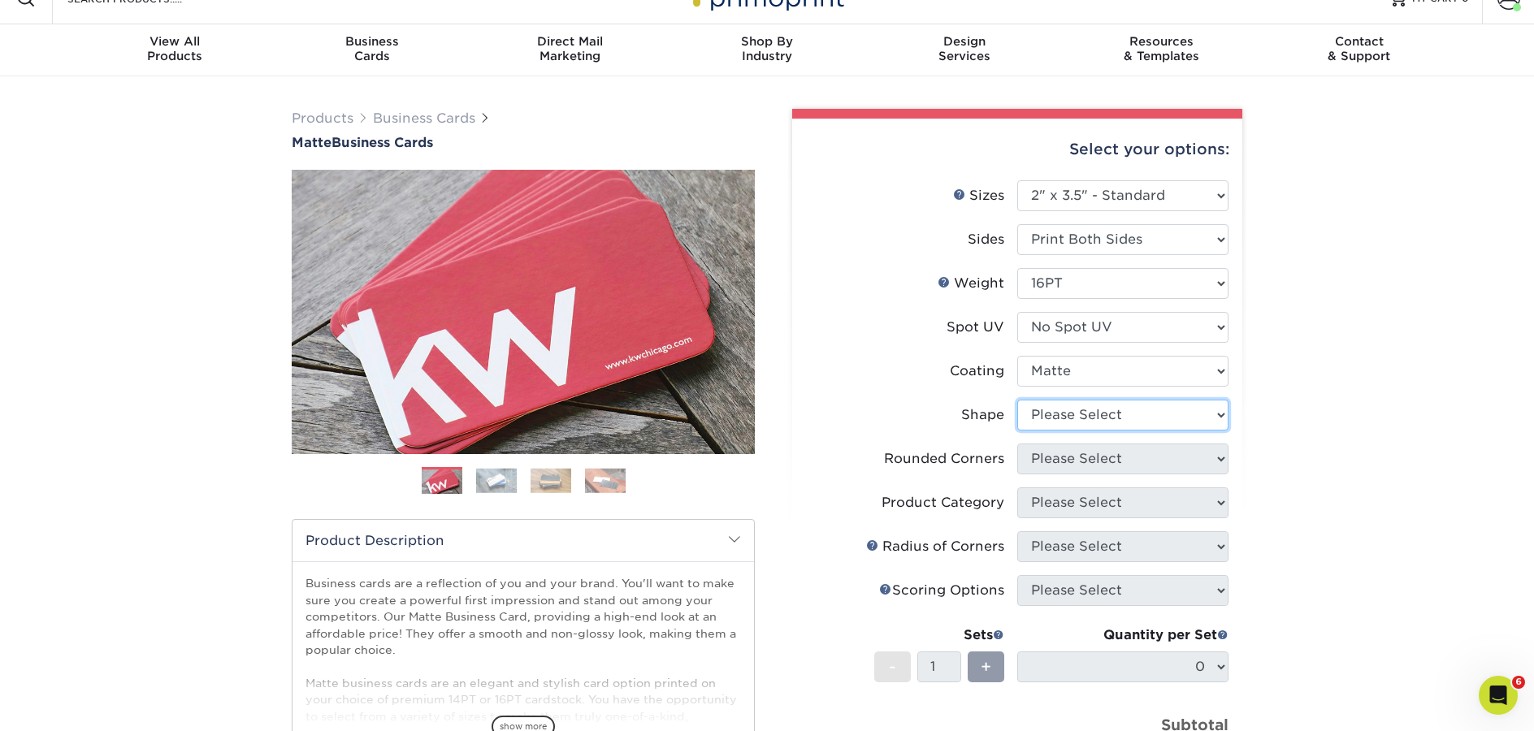
click at [1109, 414] on select "Please Select Standard Oval" at bounding box center [1122, 415] width 211 height 31
select select "standard"
click at [1017, 400] on select "Please Select Standard Oval" at bounding box center [1122, 415] width 211 height 31
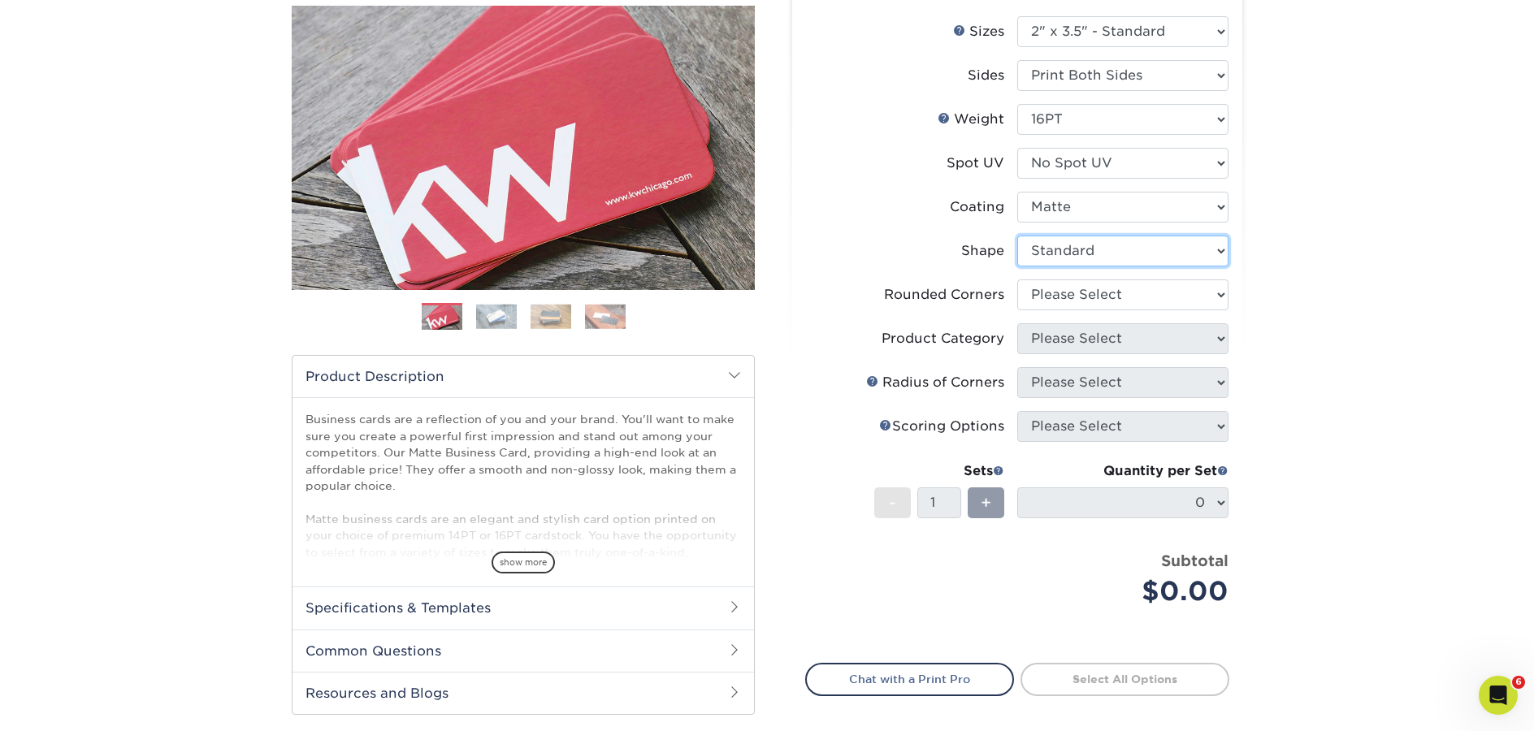
scroll to position [216, 0]
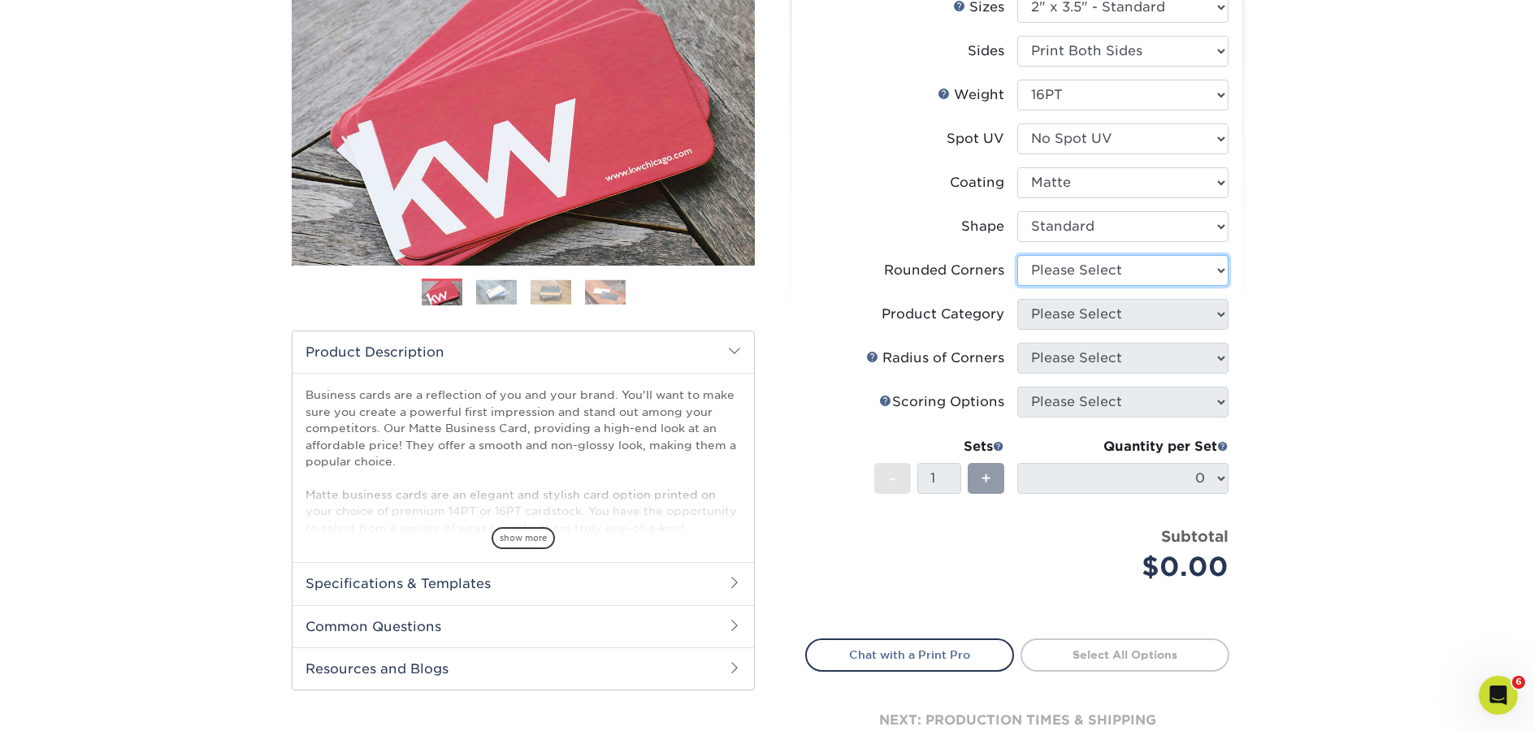
click at [1109, 276] on select "Please Select Yes - Round 2 Corners Yes - Round 4 Corners No" at bounding box center [1122, 270] width 211 height 31
select select "0"
click at [1017, 255] on select "Please Select Yes - Round 2 Corners Yes - Round 4 Corners No" at bounding box center [1122, 270] width 211 height 31
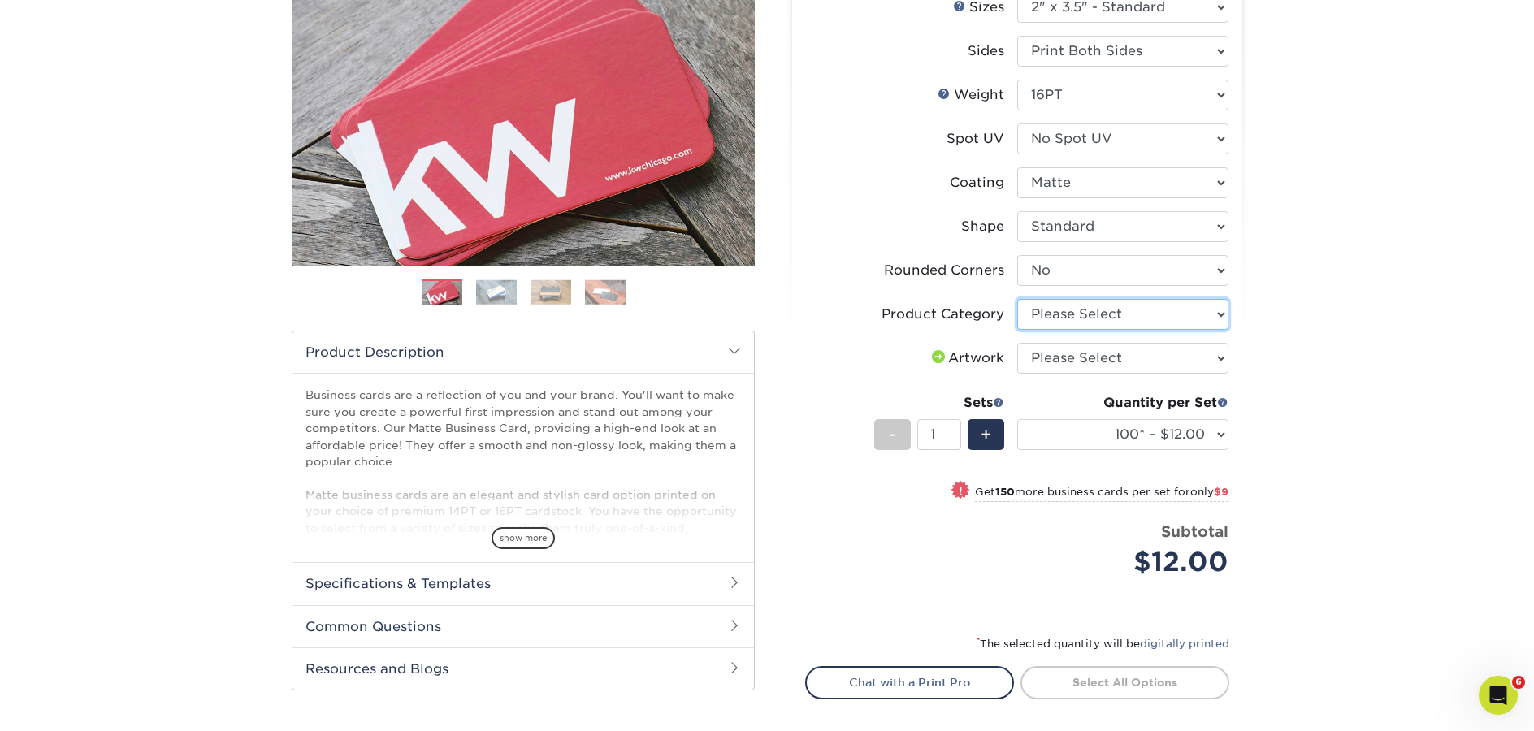
click at [1112, 312] on select "Please Select Business Cards" at bounding box center [1122, 314] width 211 height 31
select select "3b5148f1-0588-4f88-a218-97bcfdce65c1"
click at [1017, 299] on select "Please Select Business Cards" at bounding box center [1122, 314] width 211 height 31
click at [1117, 354] on select "Please Select I will upload files I need a design - $100" at bounding box center [1122, 358] width 211 height 31
select select "upload"
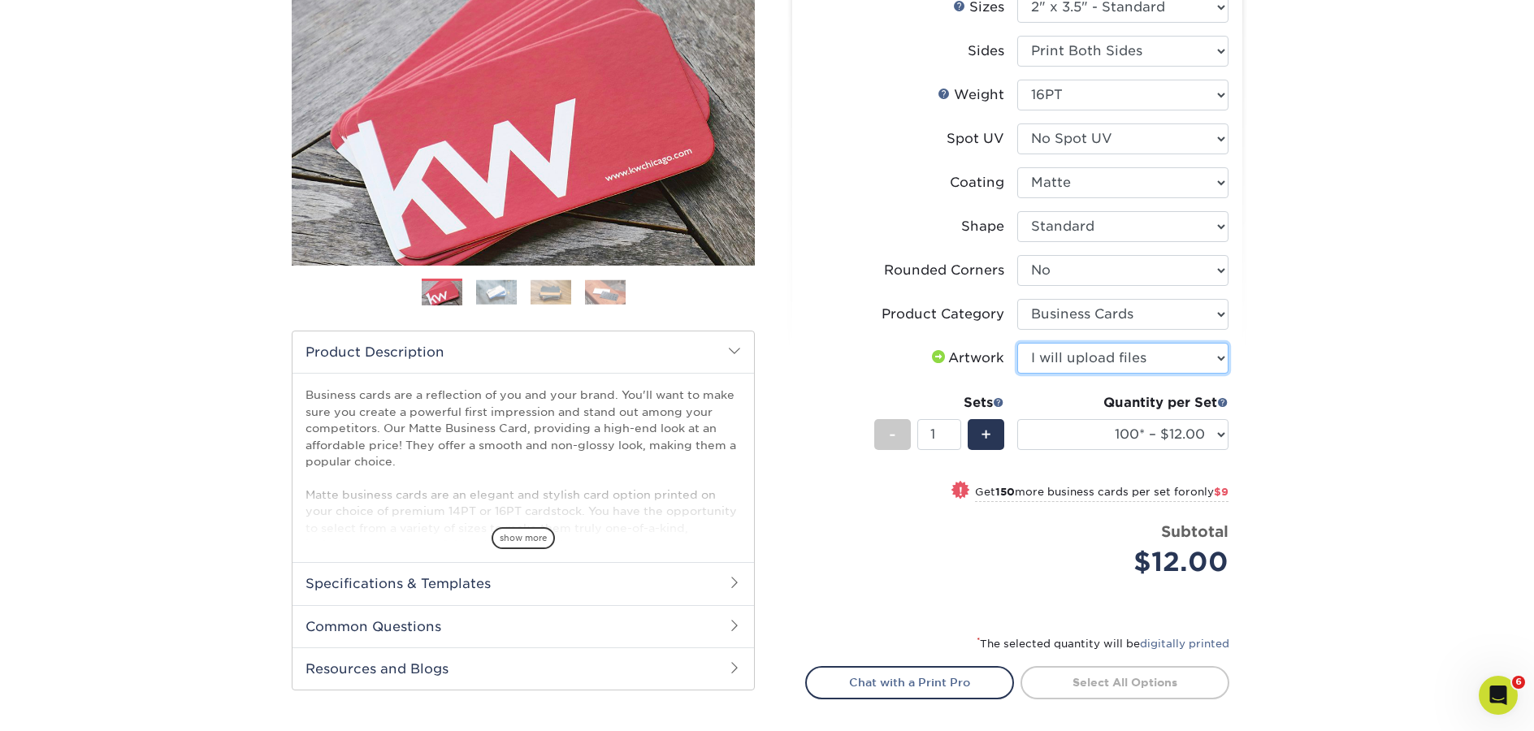
click at [1017, 343] on select "Please Select I will upload files I need a design - $100" at bounding box center [1122, 358] width 211 height 31
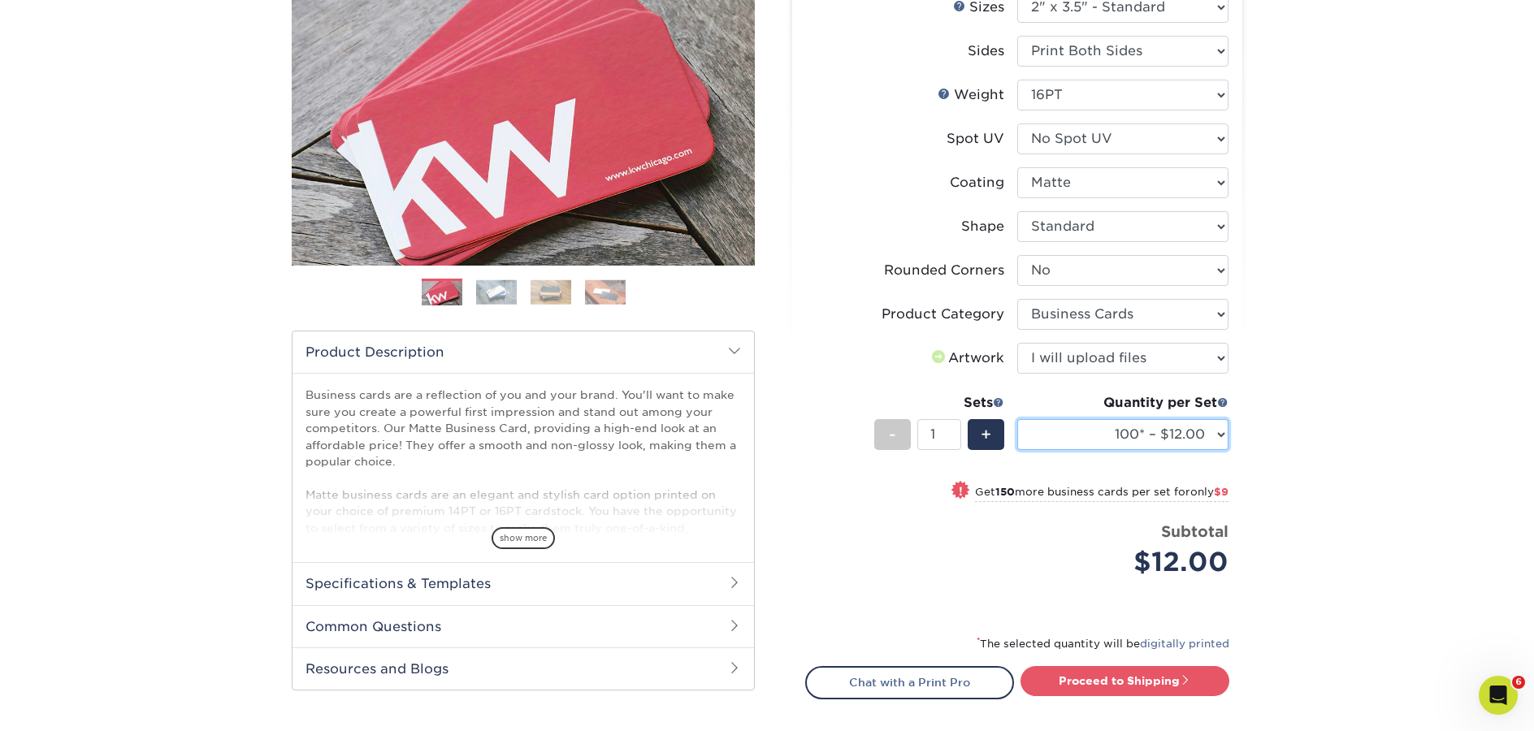
click at [1182, 436] on select "100* – $12.00 250* – $21.00 500 – $42.00 1000 – $53.00 2500 – $95.00 5000 – $18…" at bounding box center [1122, 434] width 211 height 31
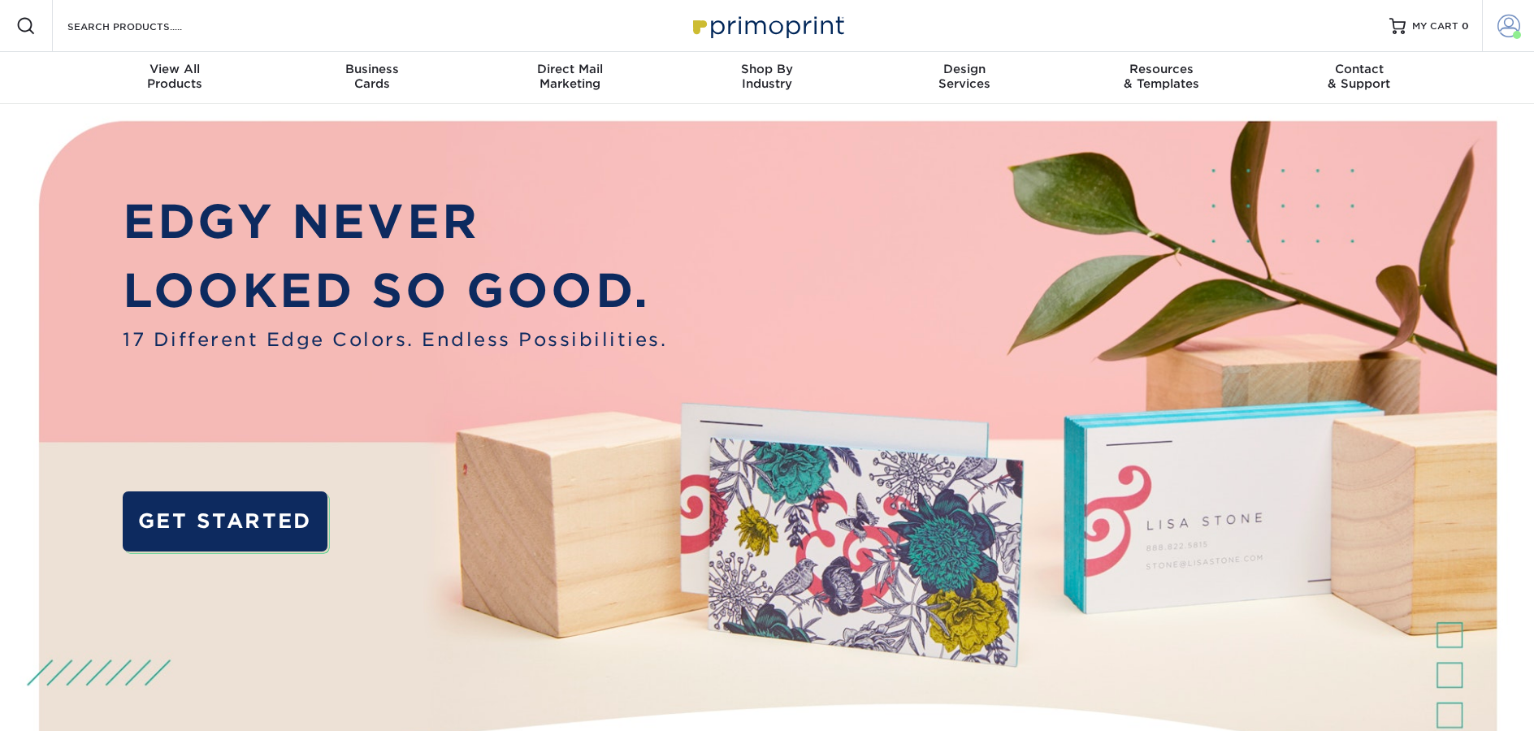
click at [1511, 15] on span at bounding box center [1509, 26] width 23 height 23
